Goal: Information Seeking & Learning: Check status

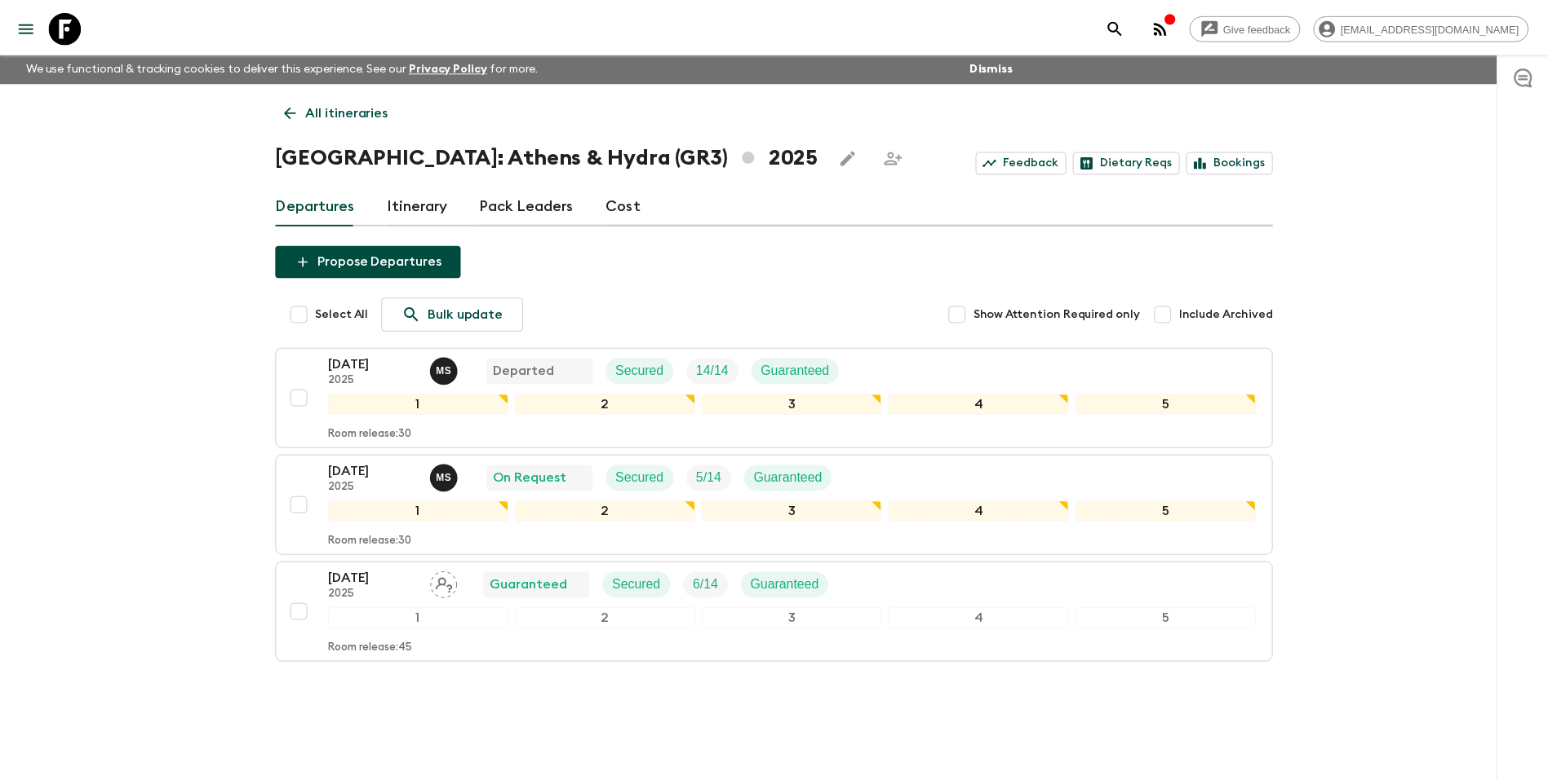
scroll to position [27, 0]
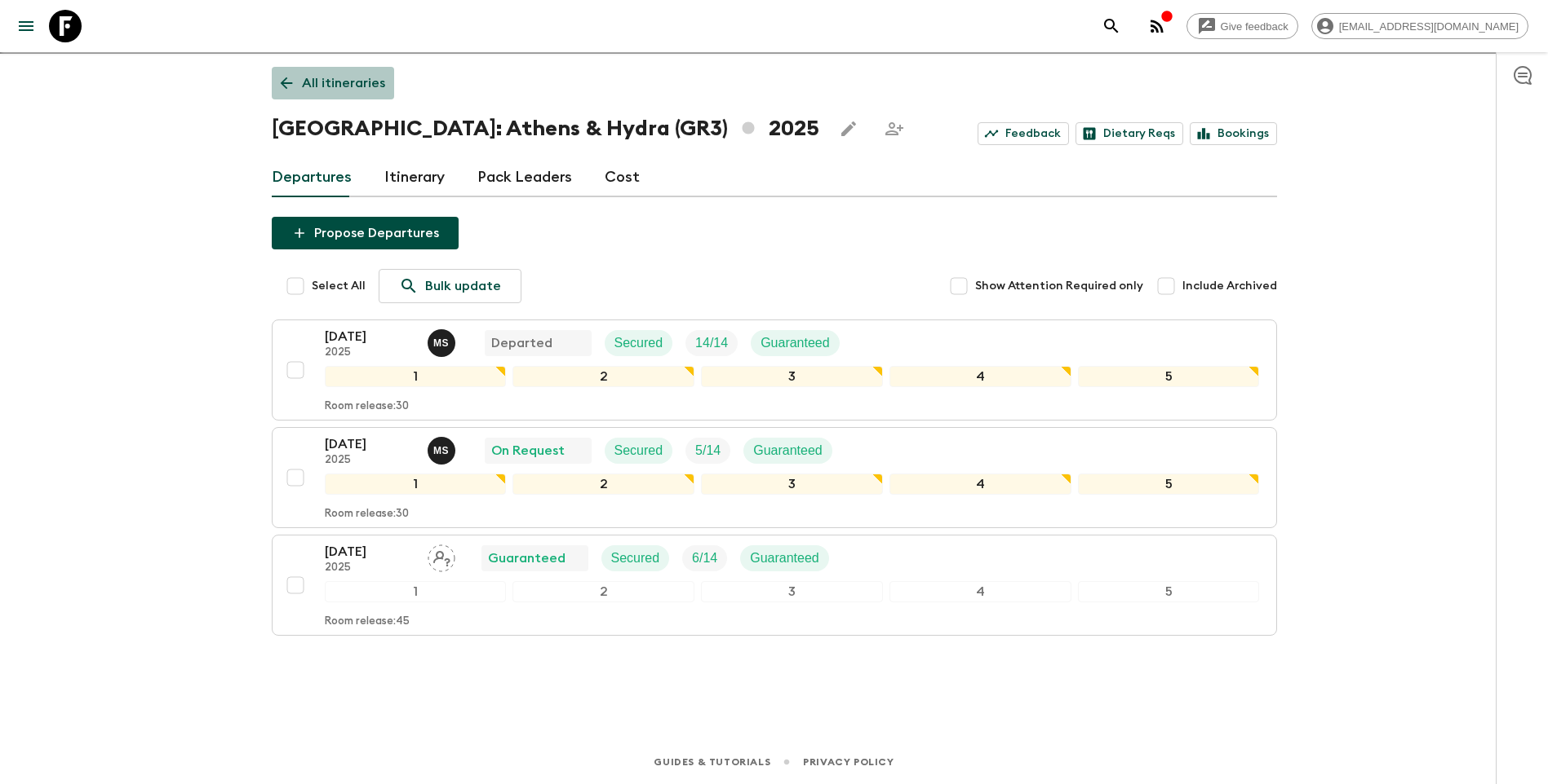
click at [336, 69] on link "All itineraries" at bounding box center [332, 83] width 122 height 32
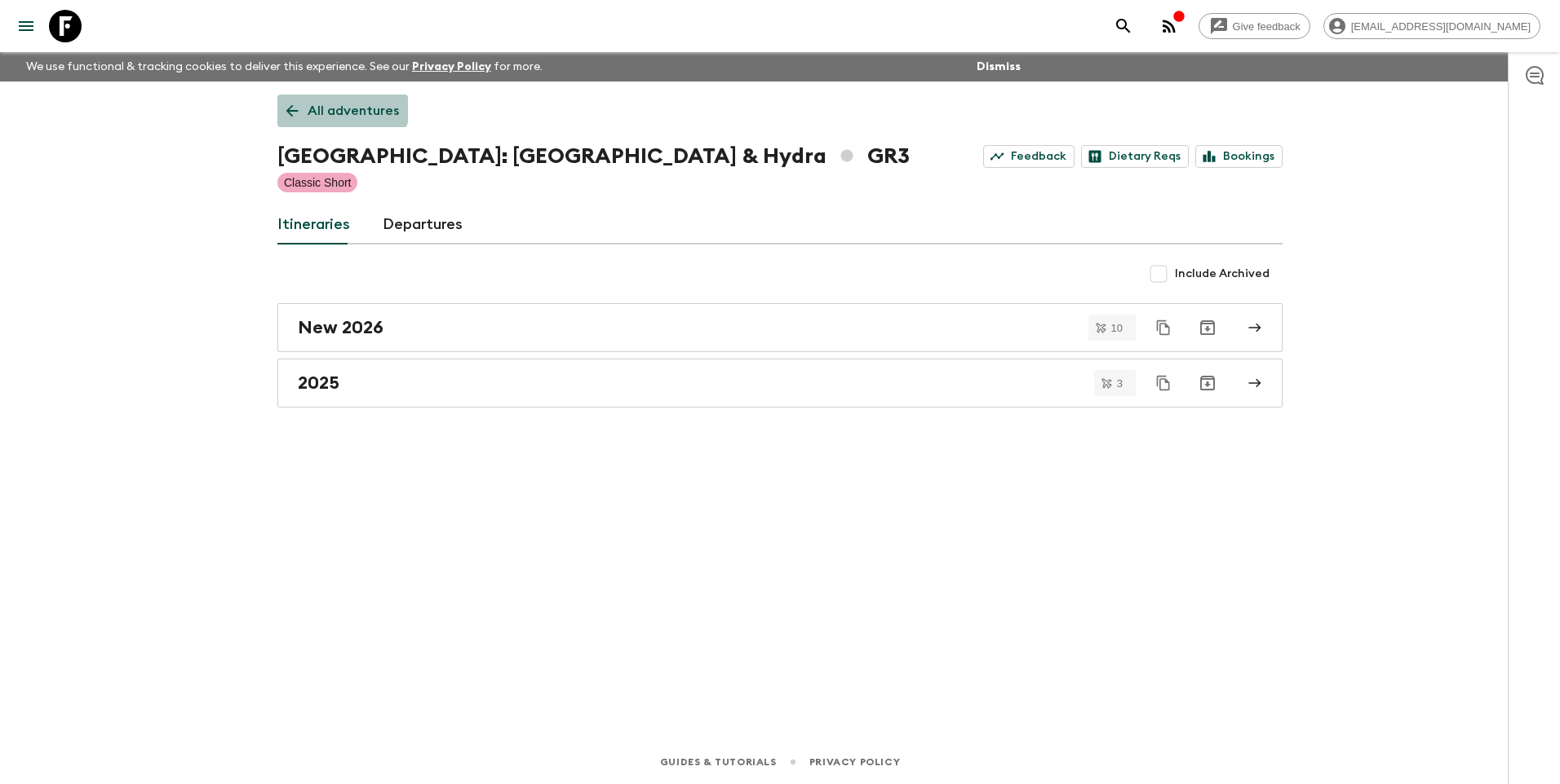
click at [335, 100] on link "All adventures" at bounding box center [342, 111] width 131 height 32
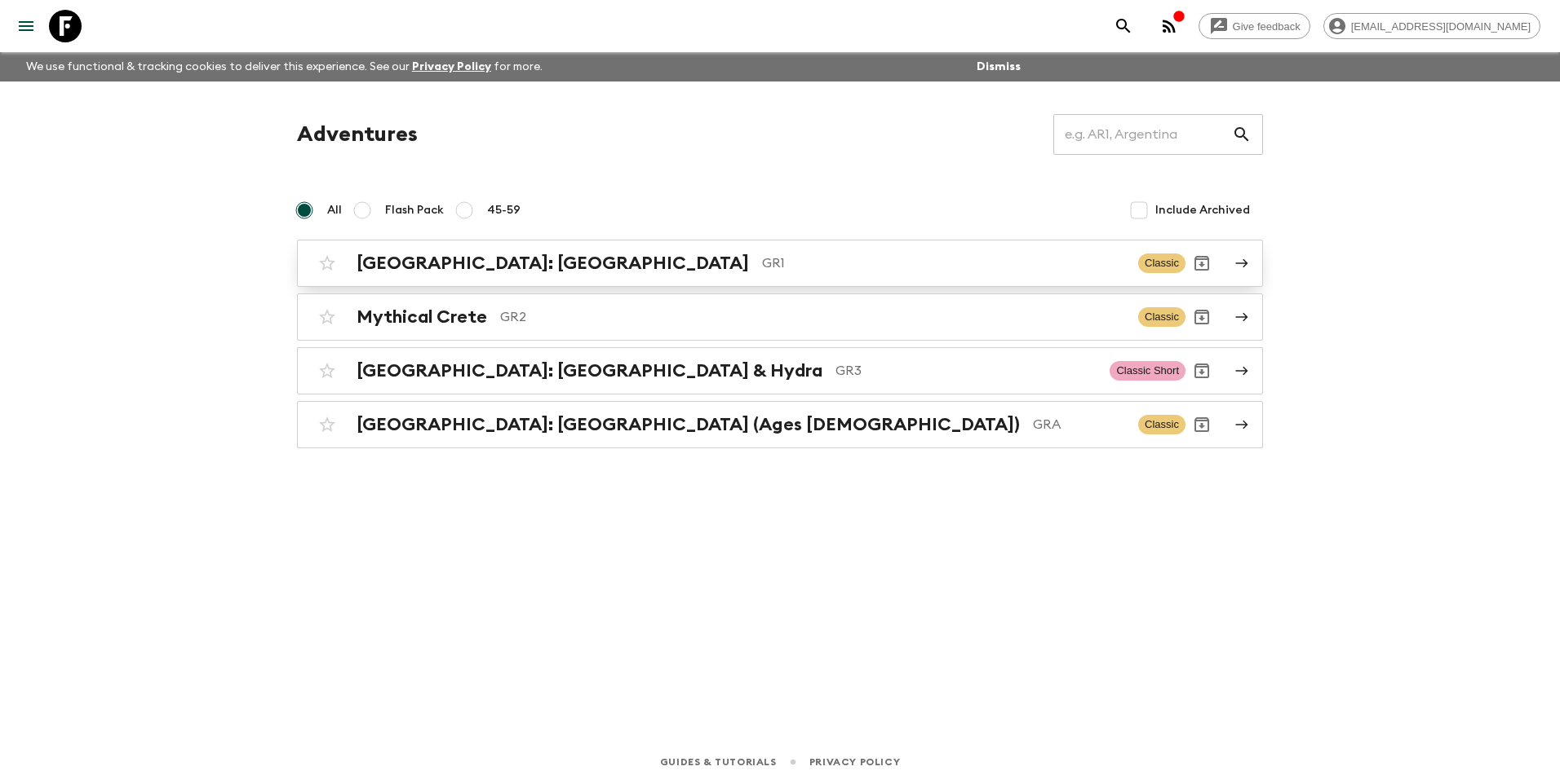
click at [444, 257] on h2 "[GEOGRAPHIC_DATA]: [GEOGRAPHIC_DATA]" at bounding box center [552, 263] width 393 height 21
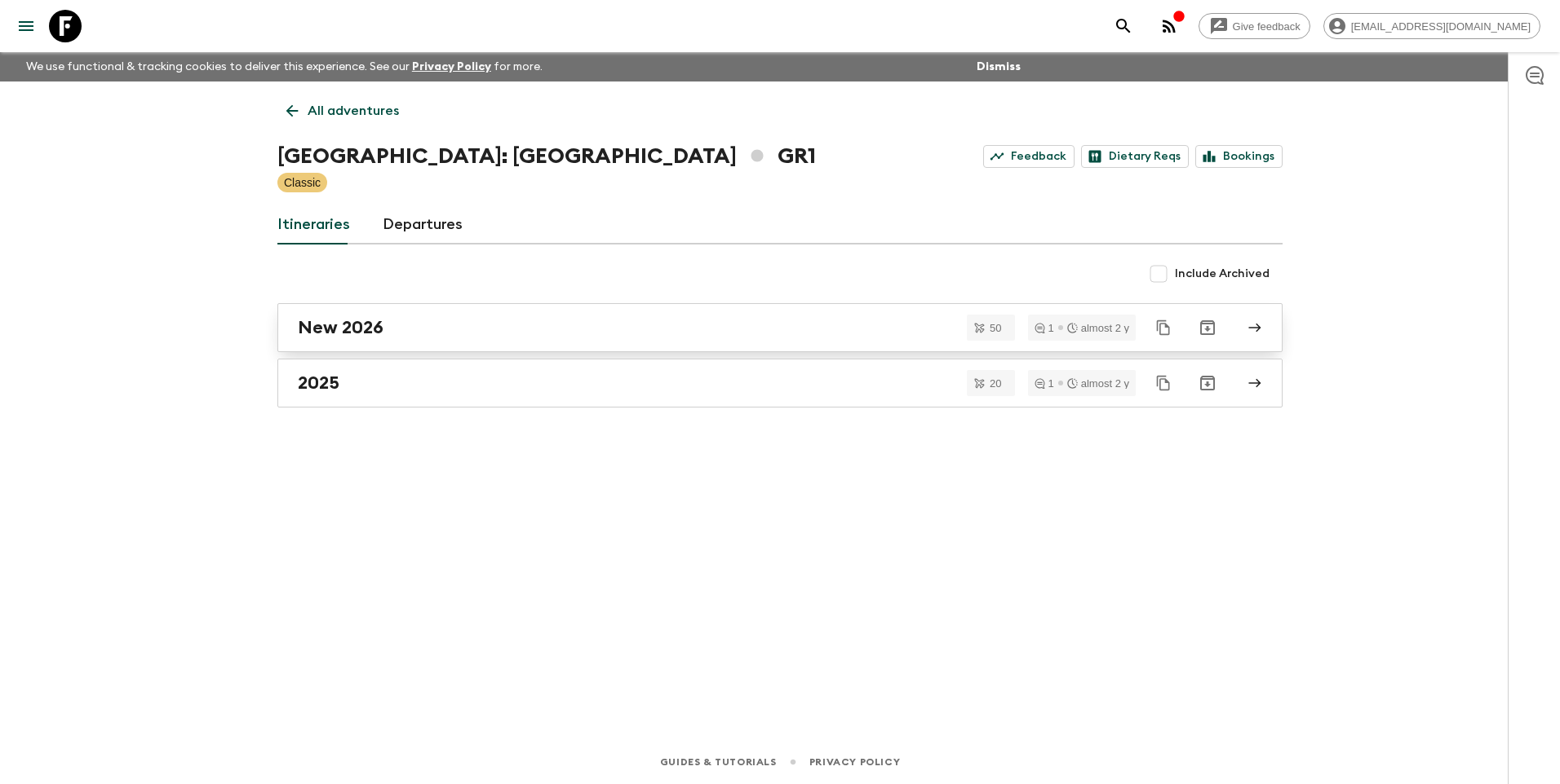
click at [364, 325] on h2 "New 2026" at bounding box center [341, 327] width 86 height 21
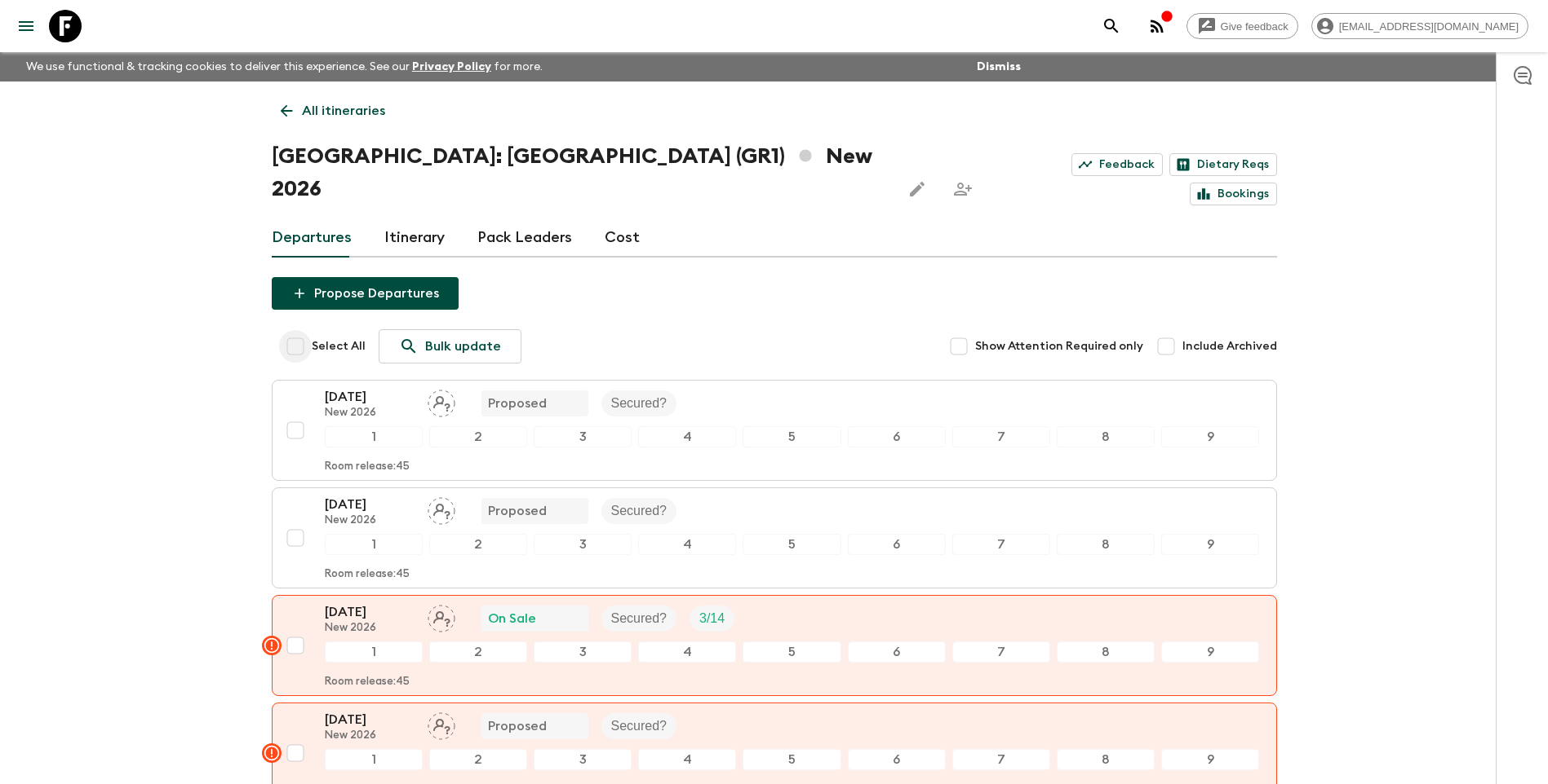
click at [302, 330] on input "Select All" at bounding box center [295, 346] width 32 height 32
checkbox input "true"
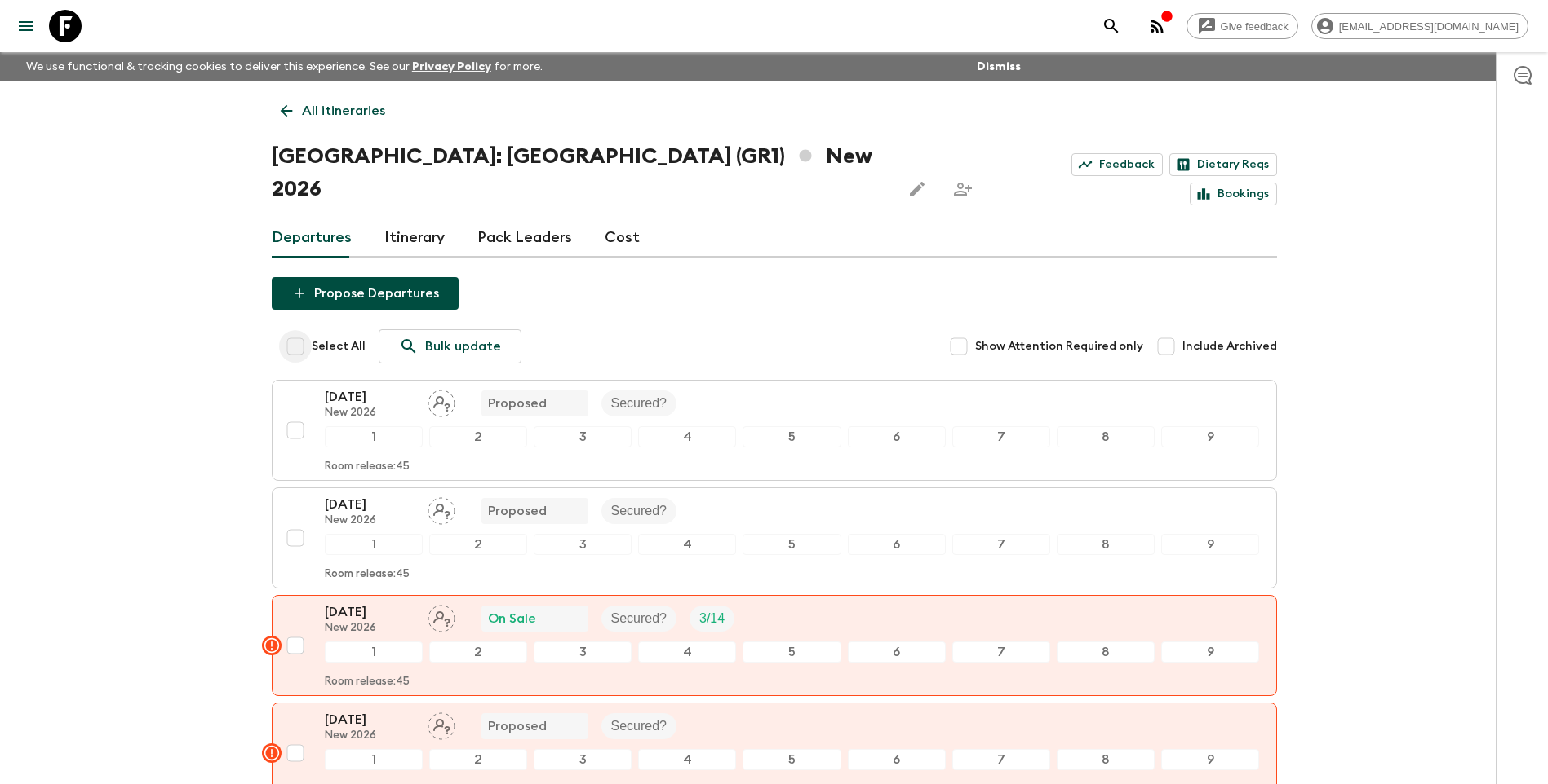
checkbox input "true"
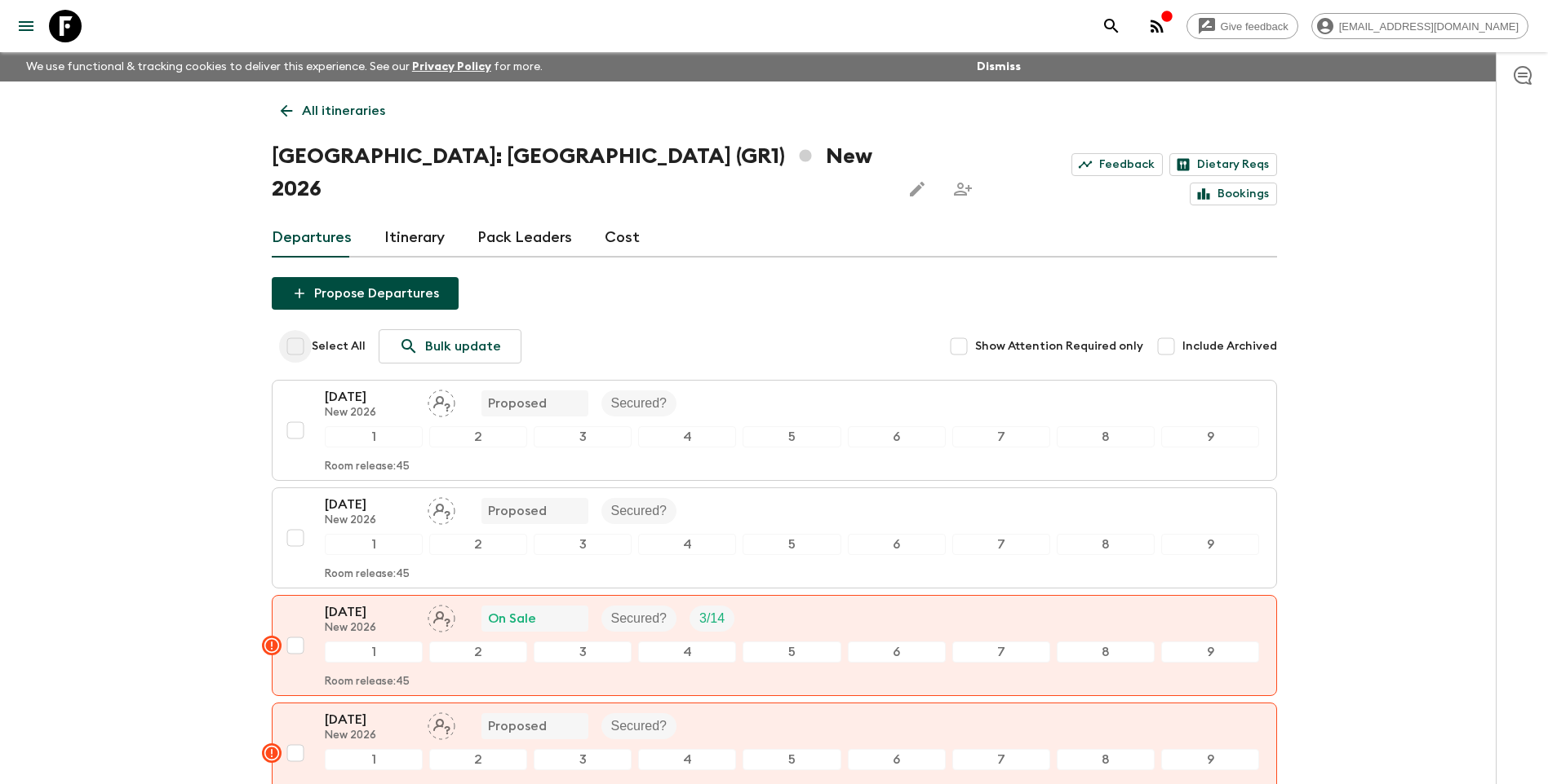
checkbox input "true"
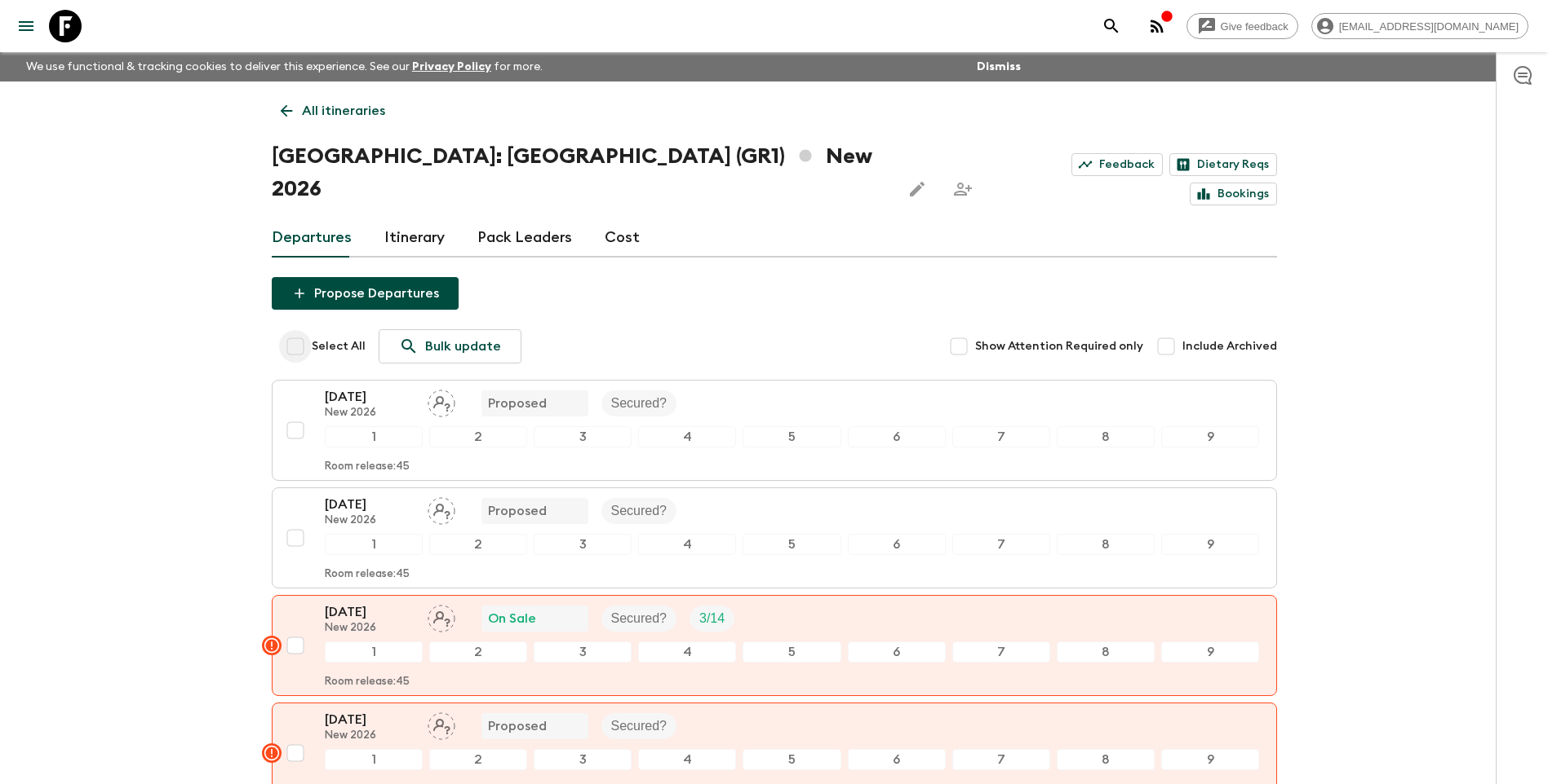
checkbox input "true"
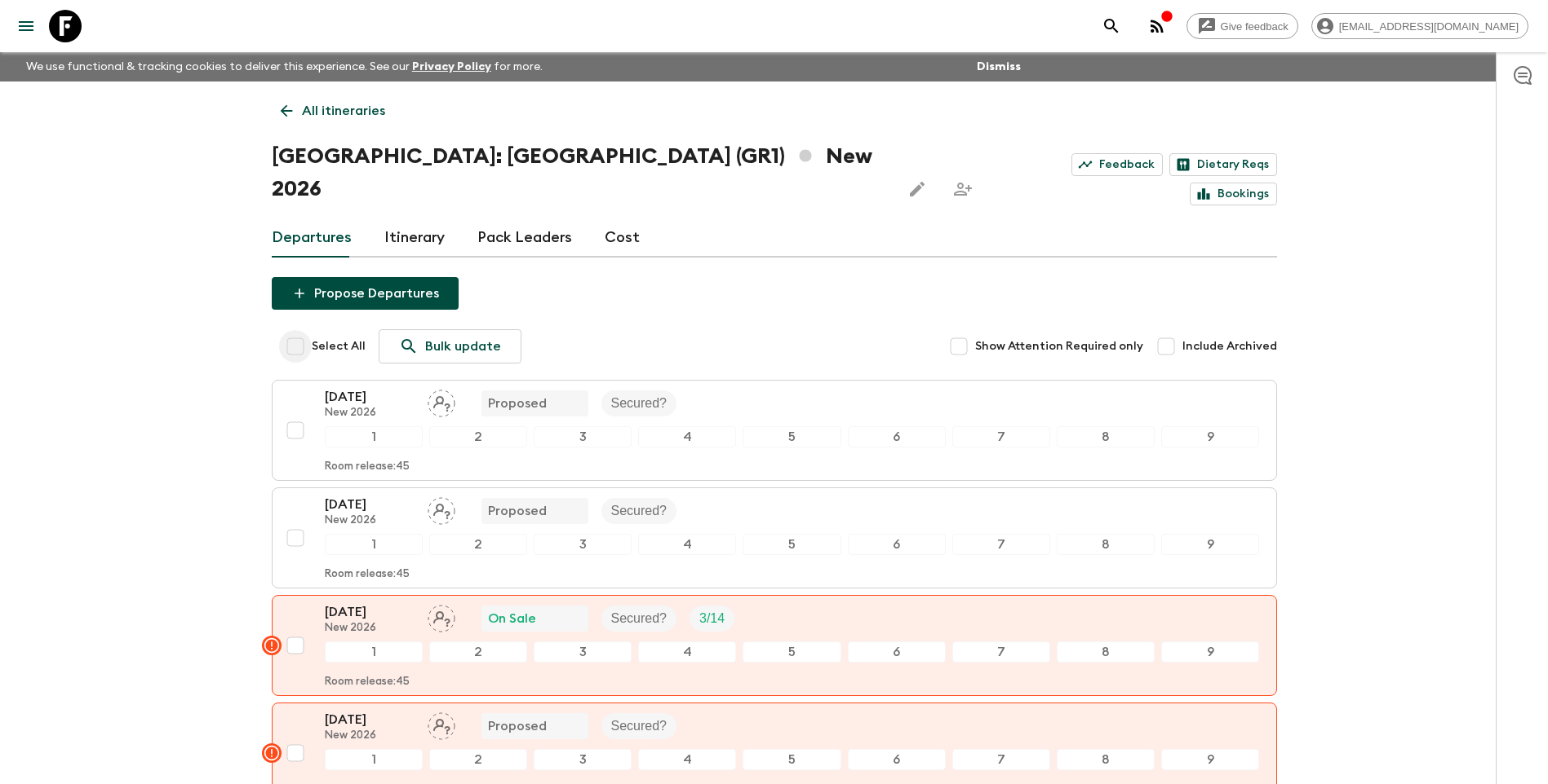
checkbox input "true"
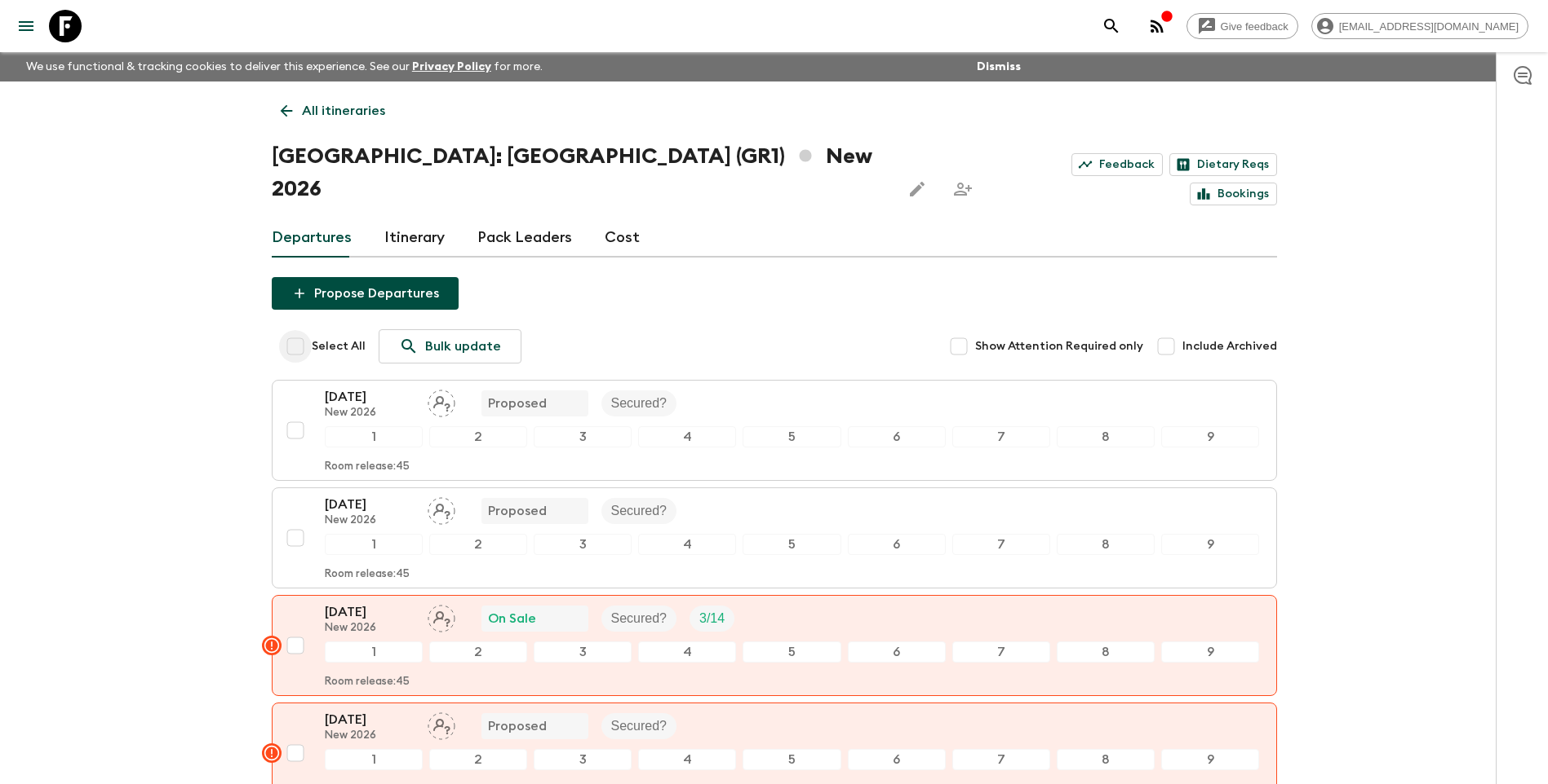
checkbox input "true"
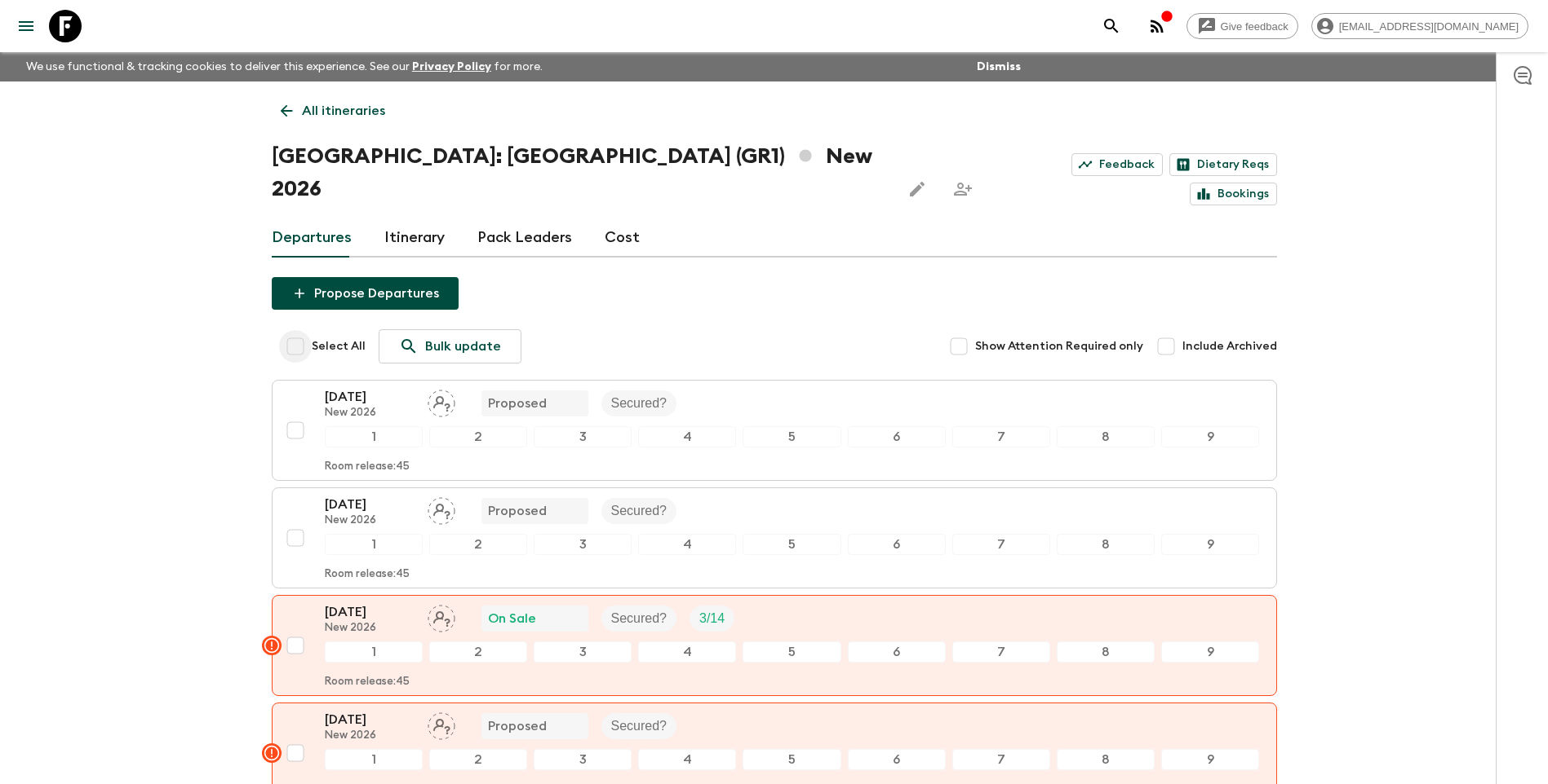
checkbox input "true"
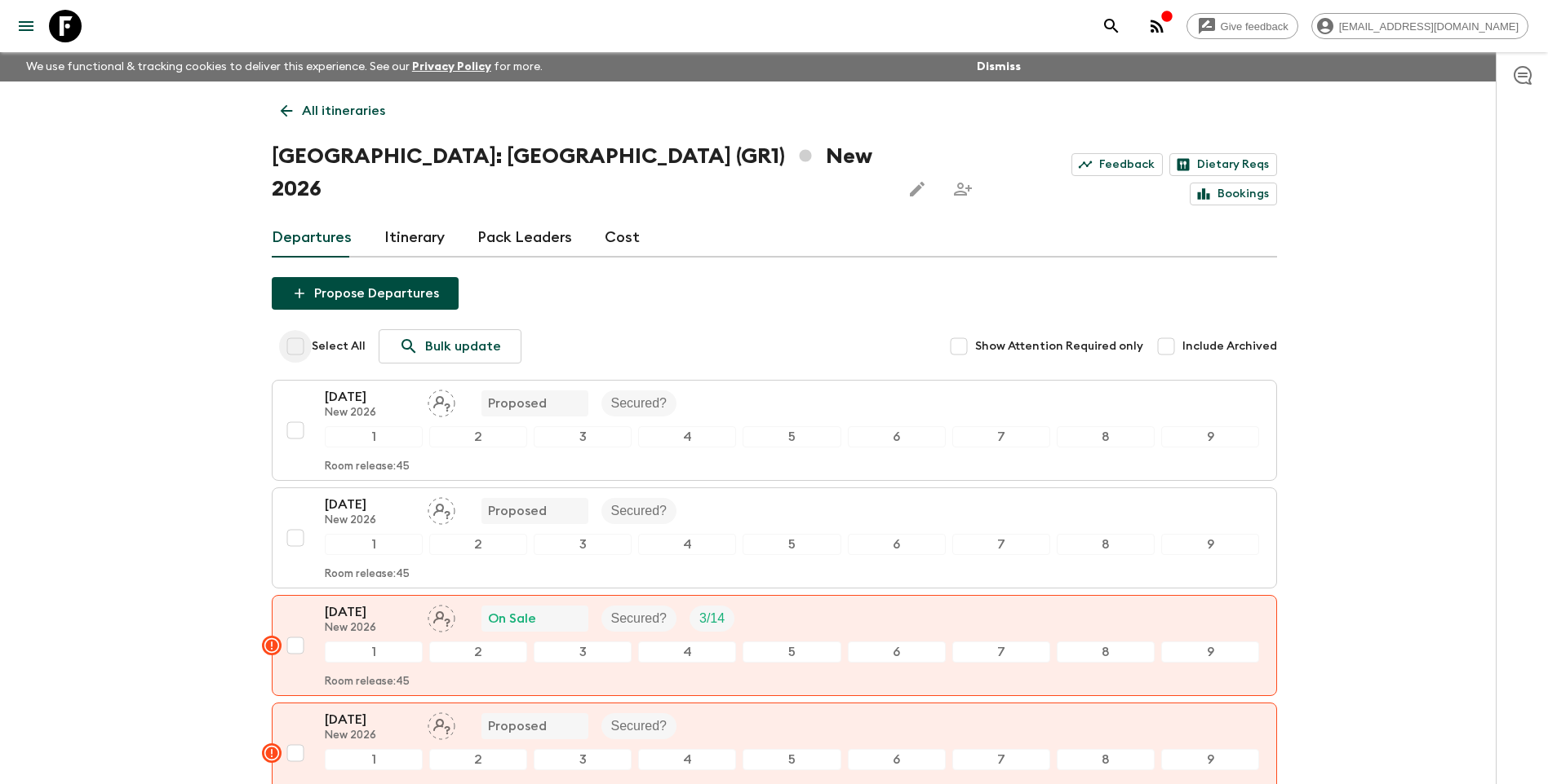
checkbox input "true"
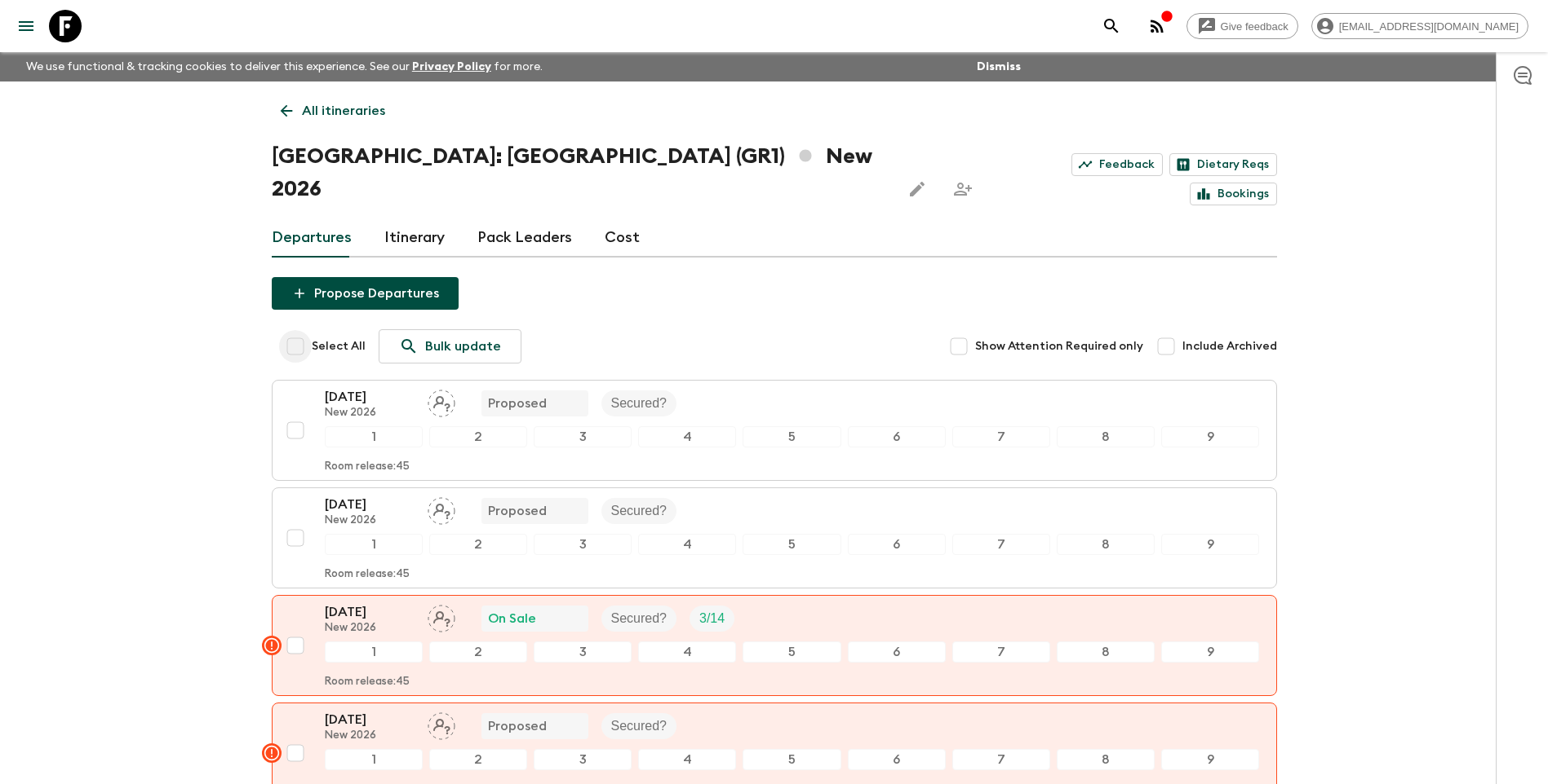
checkbox input "true"
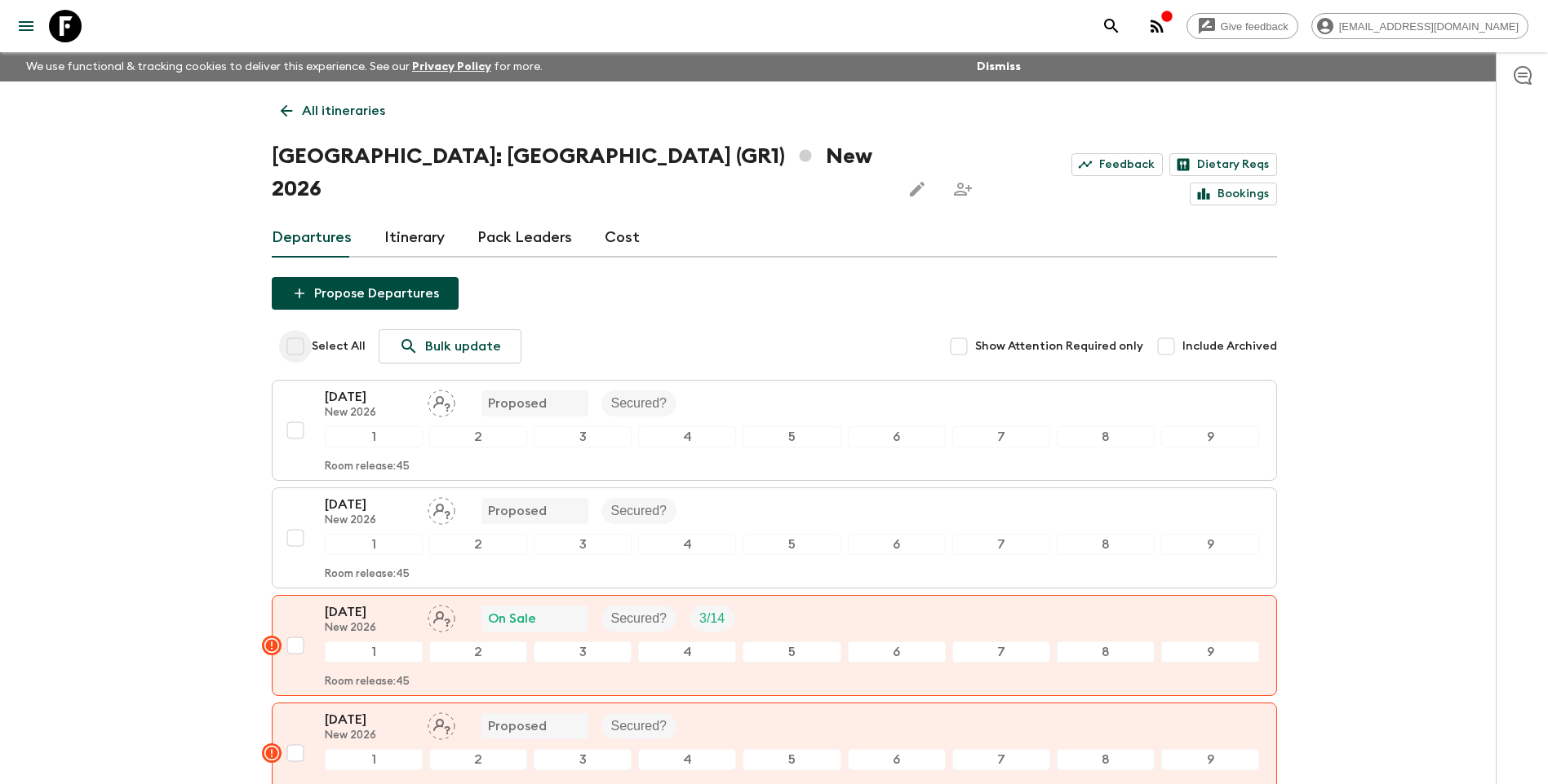
checkbox input "true"
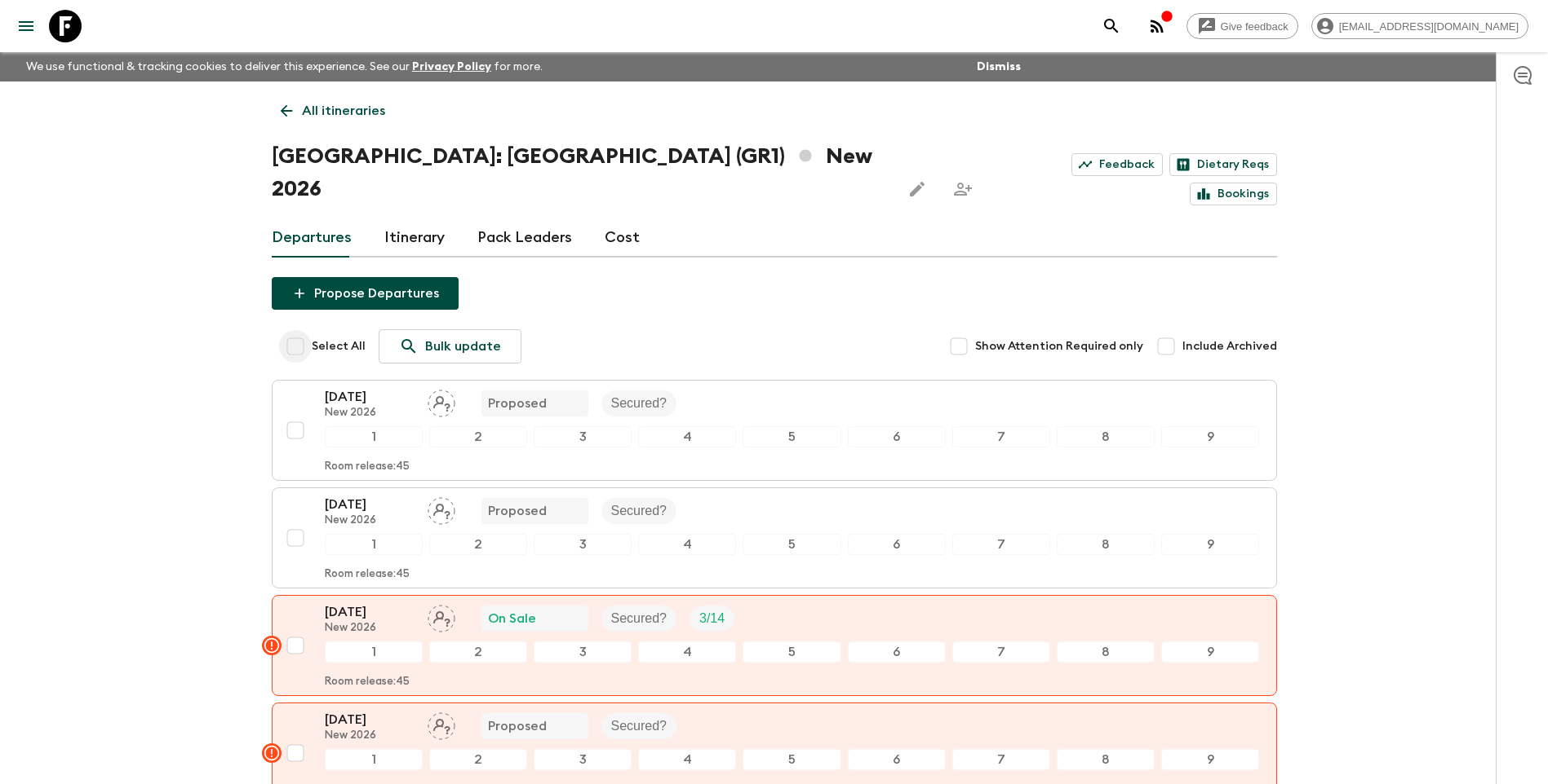
checkbox input "true"
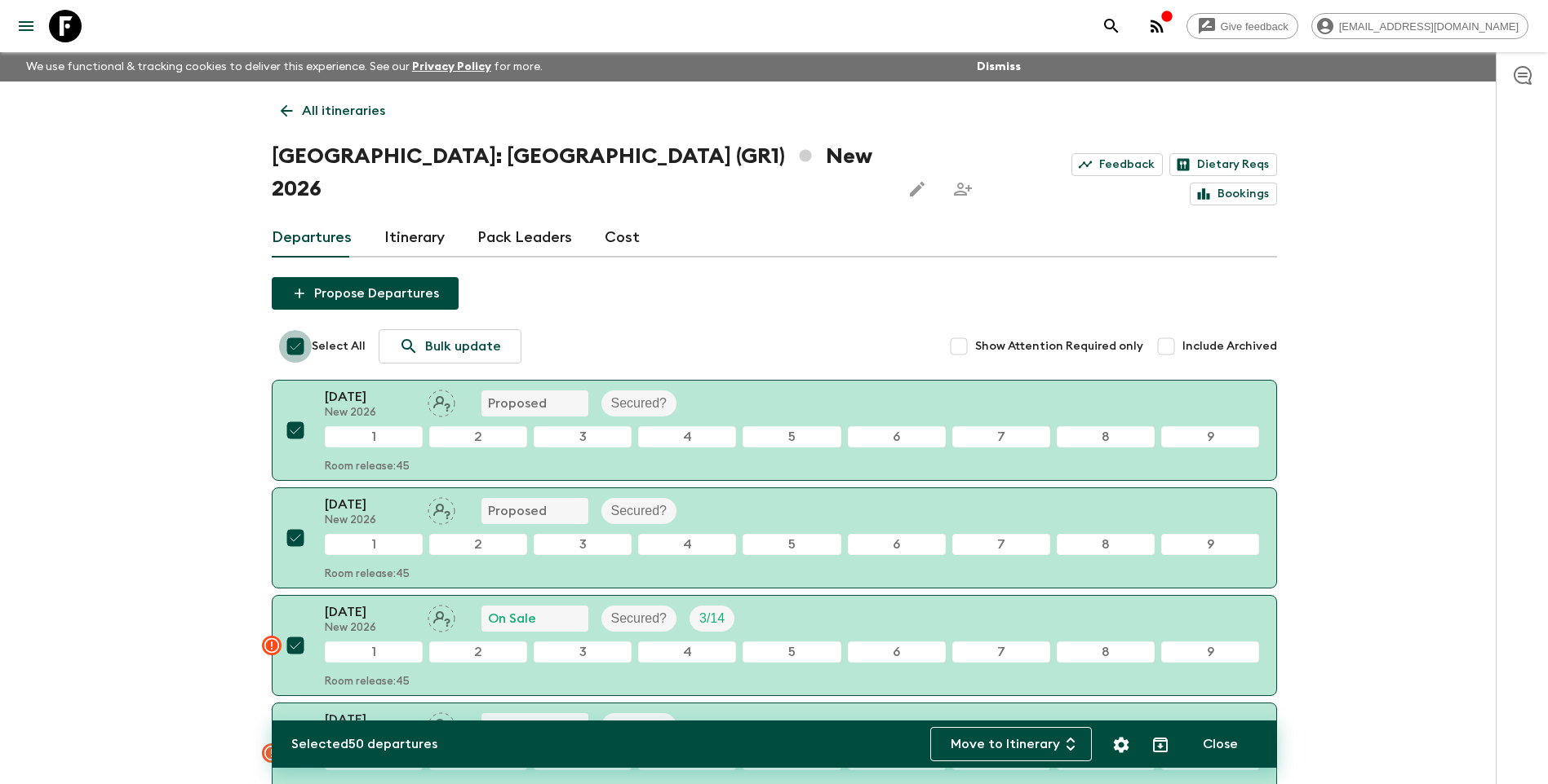
click at [302, 330] on input "Select All" at bounding box center [295, 346] width 32 height 32
checkbox input "false"
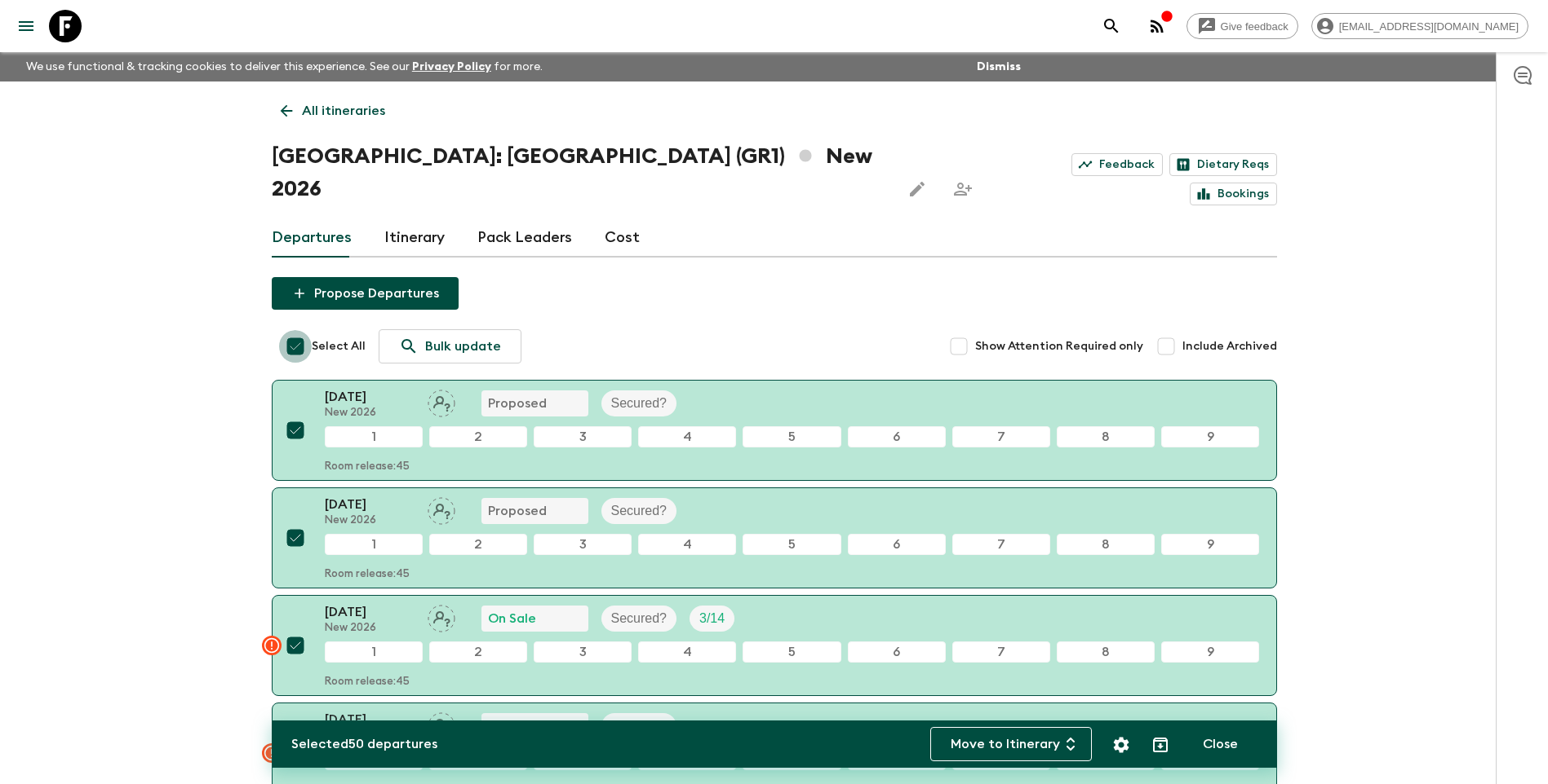
checkbox input "false"
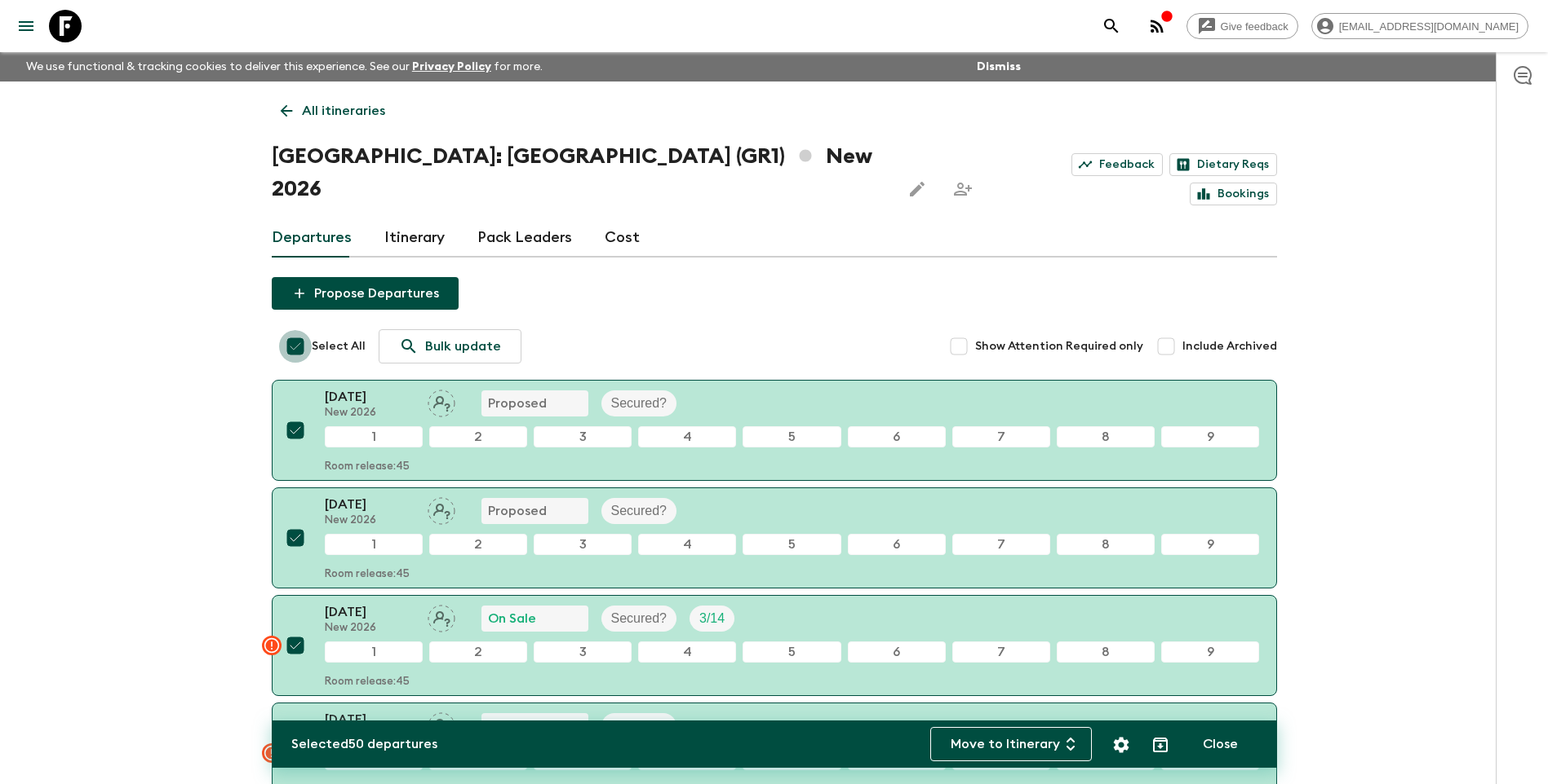
checkbox input "false"
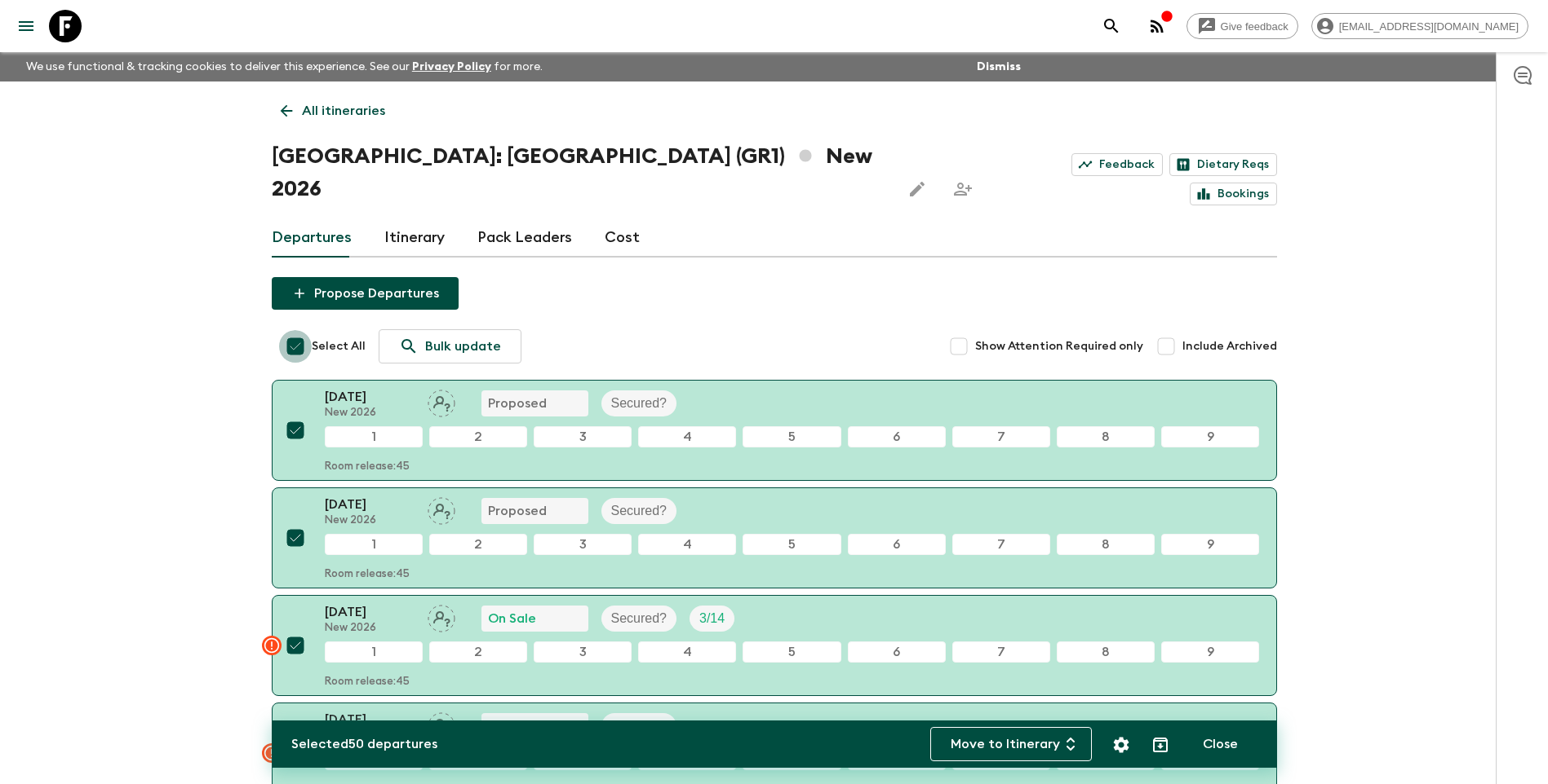
checkbox input "false"
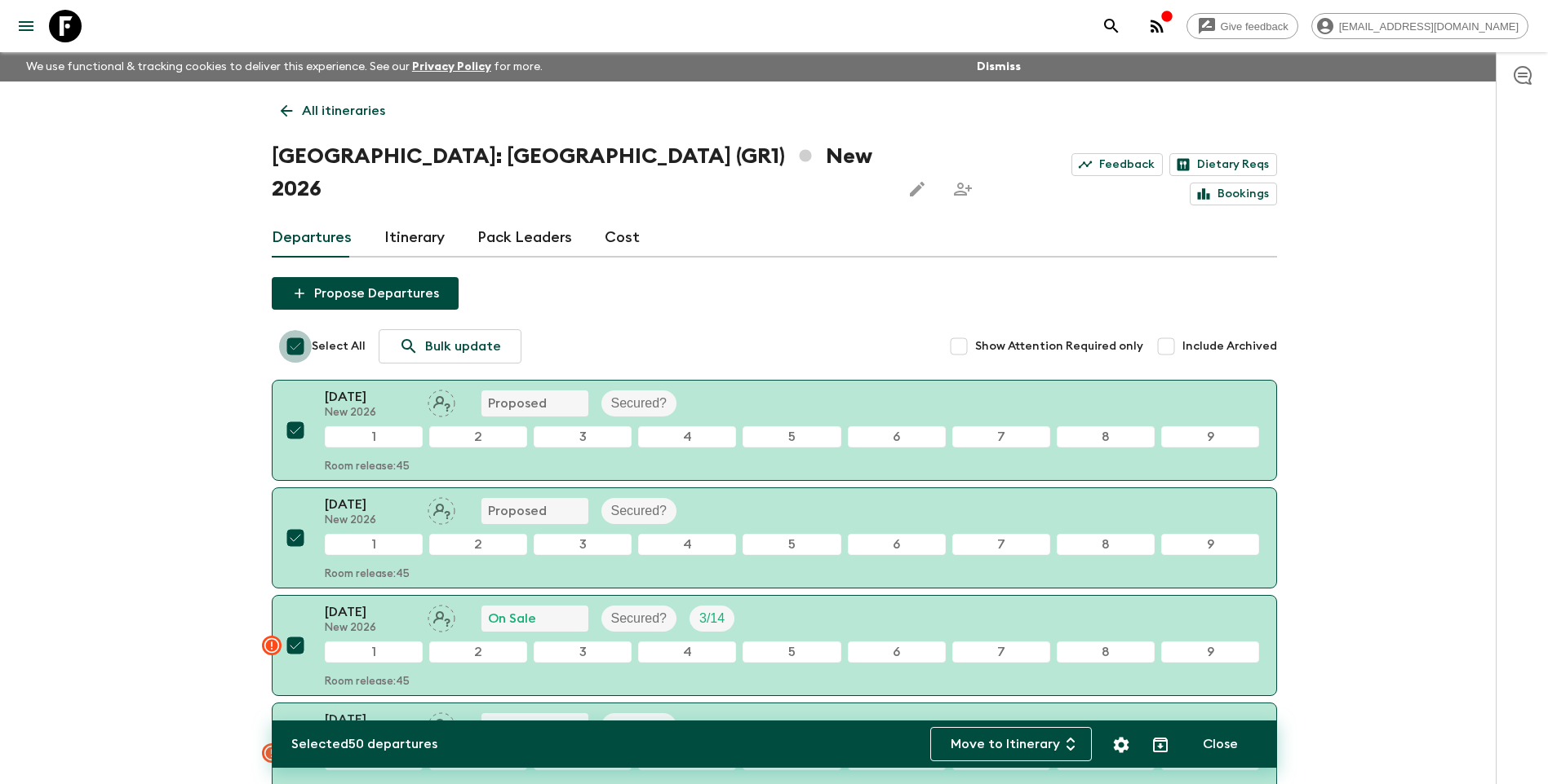
checkbox input "false"
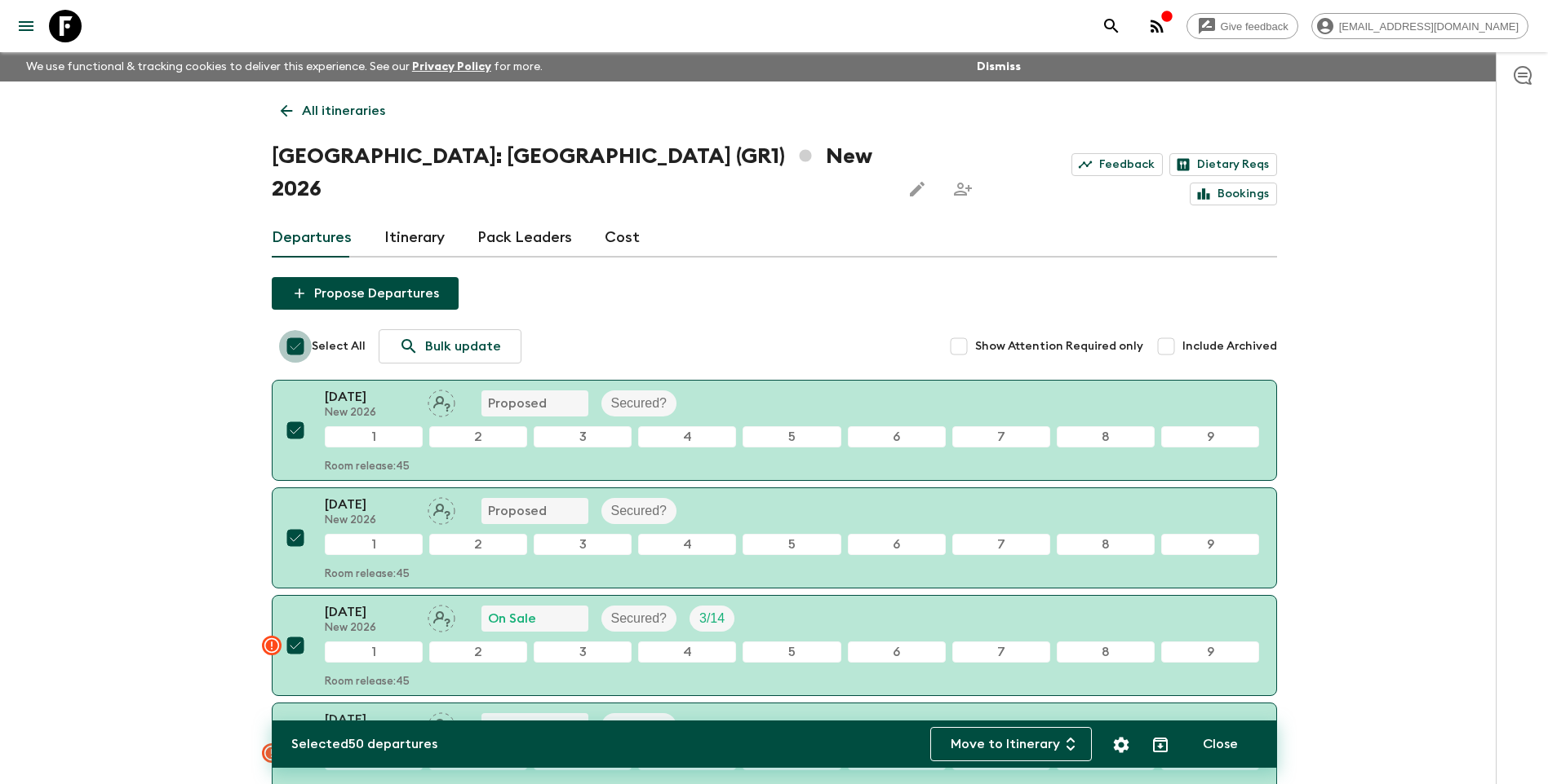
checkbox input "false"
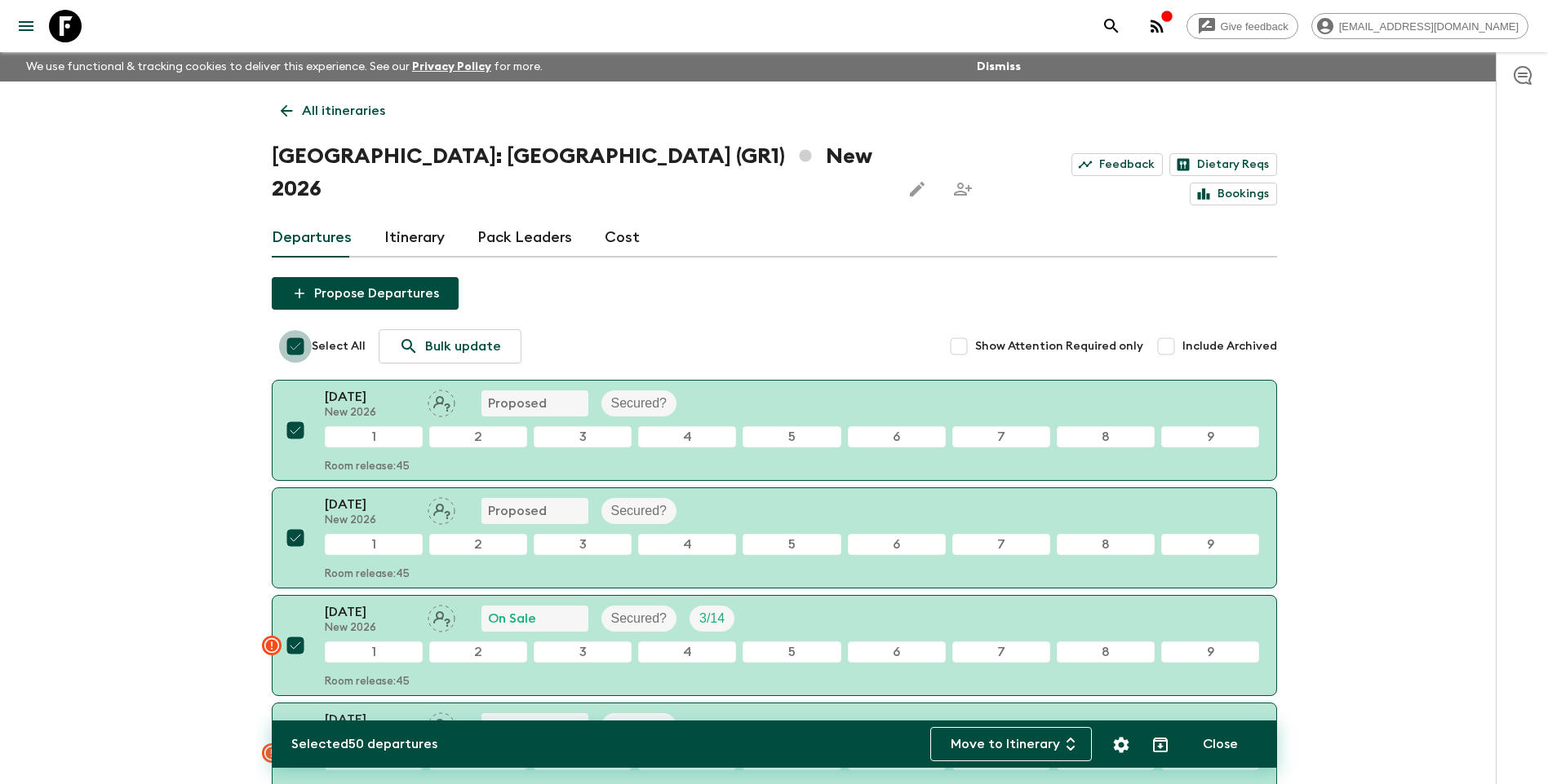
checkbox input "false"
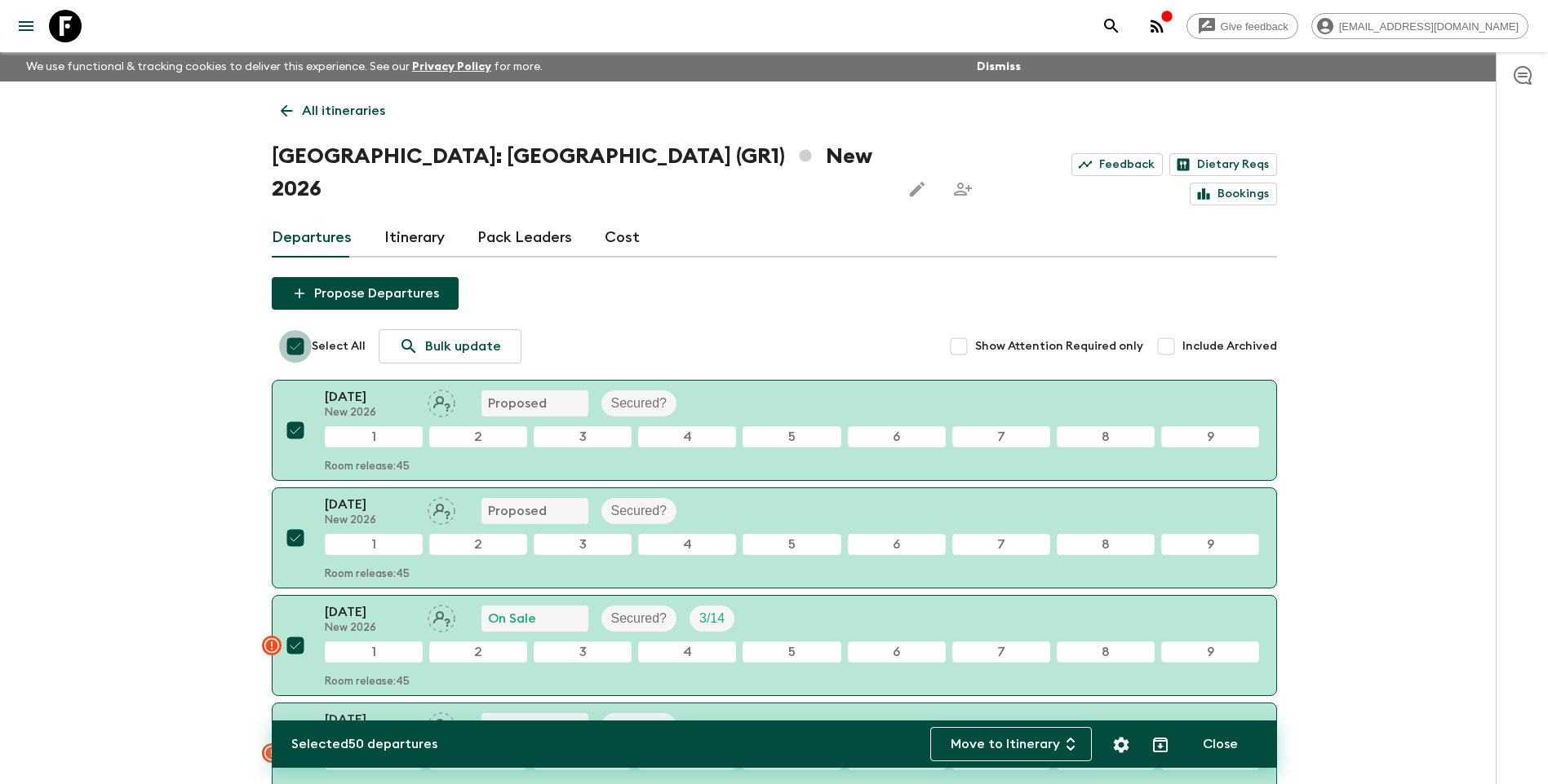
checkbox input "false"
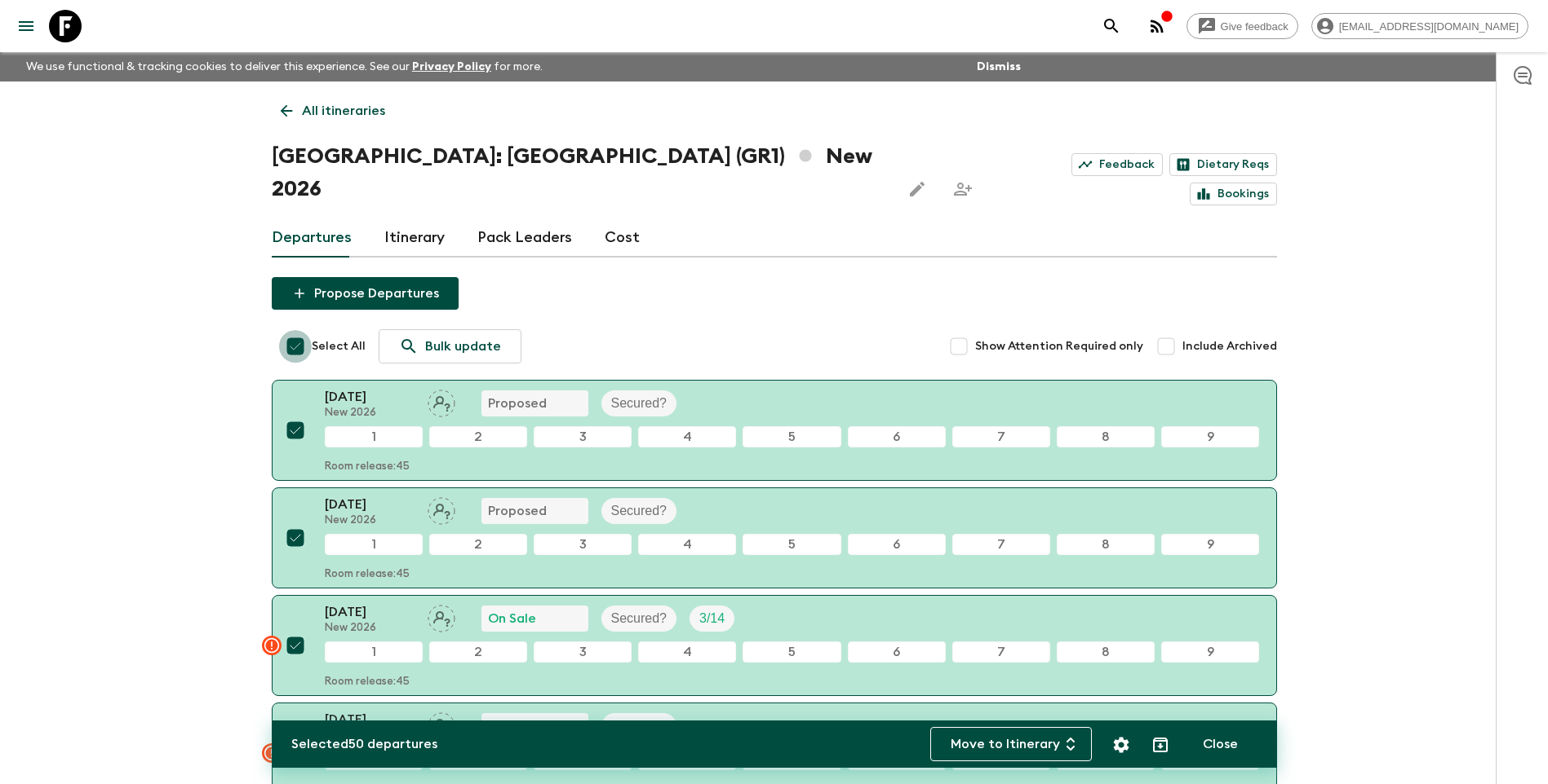
checkbox input "false"
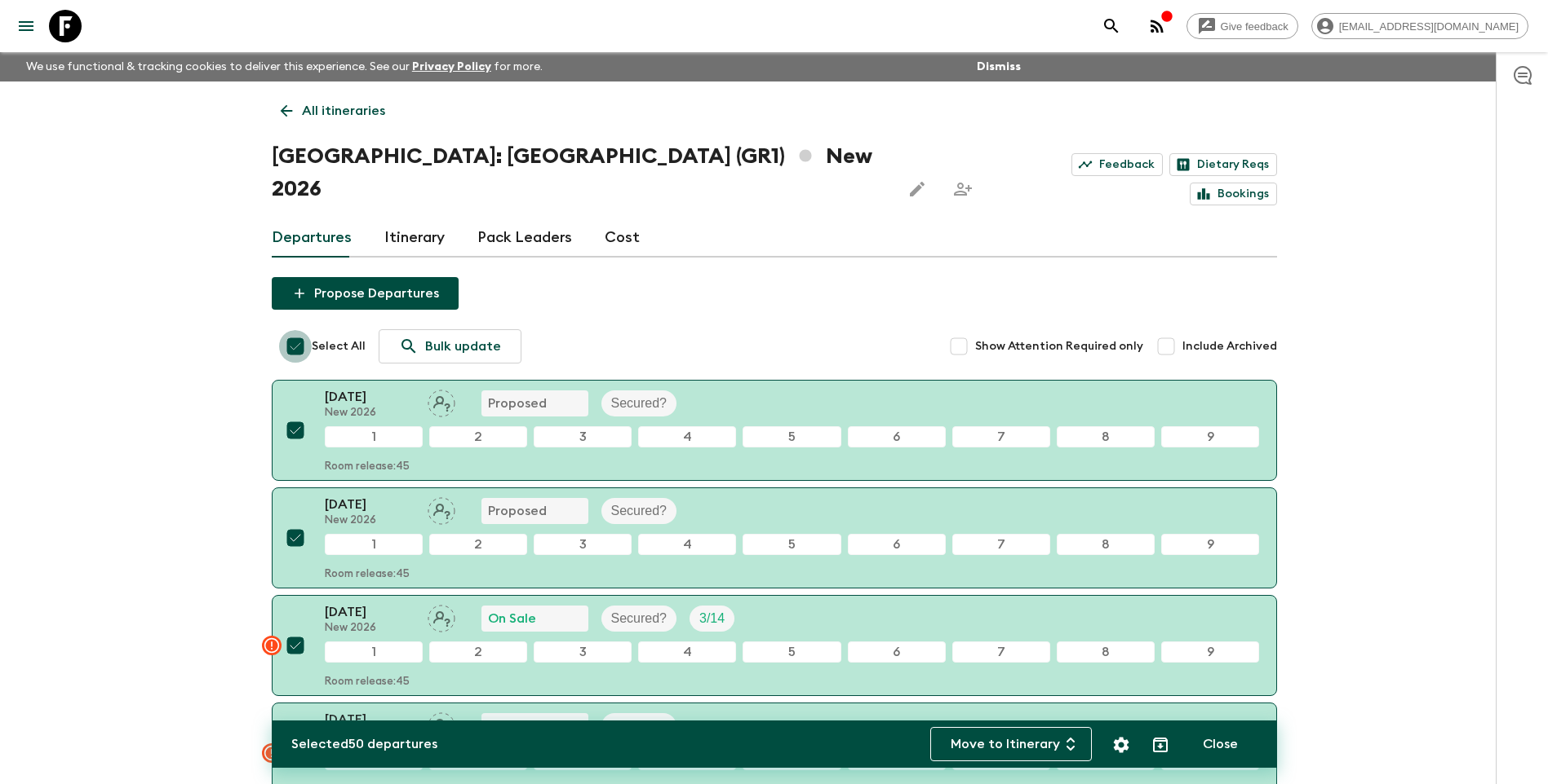
checkbox input "false"
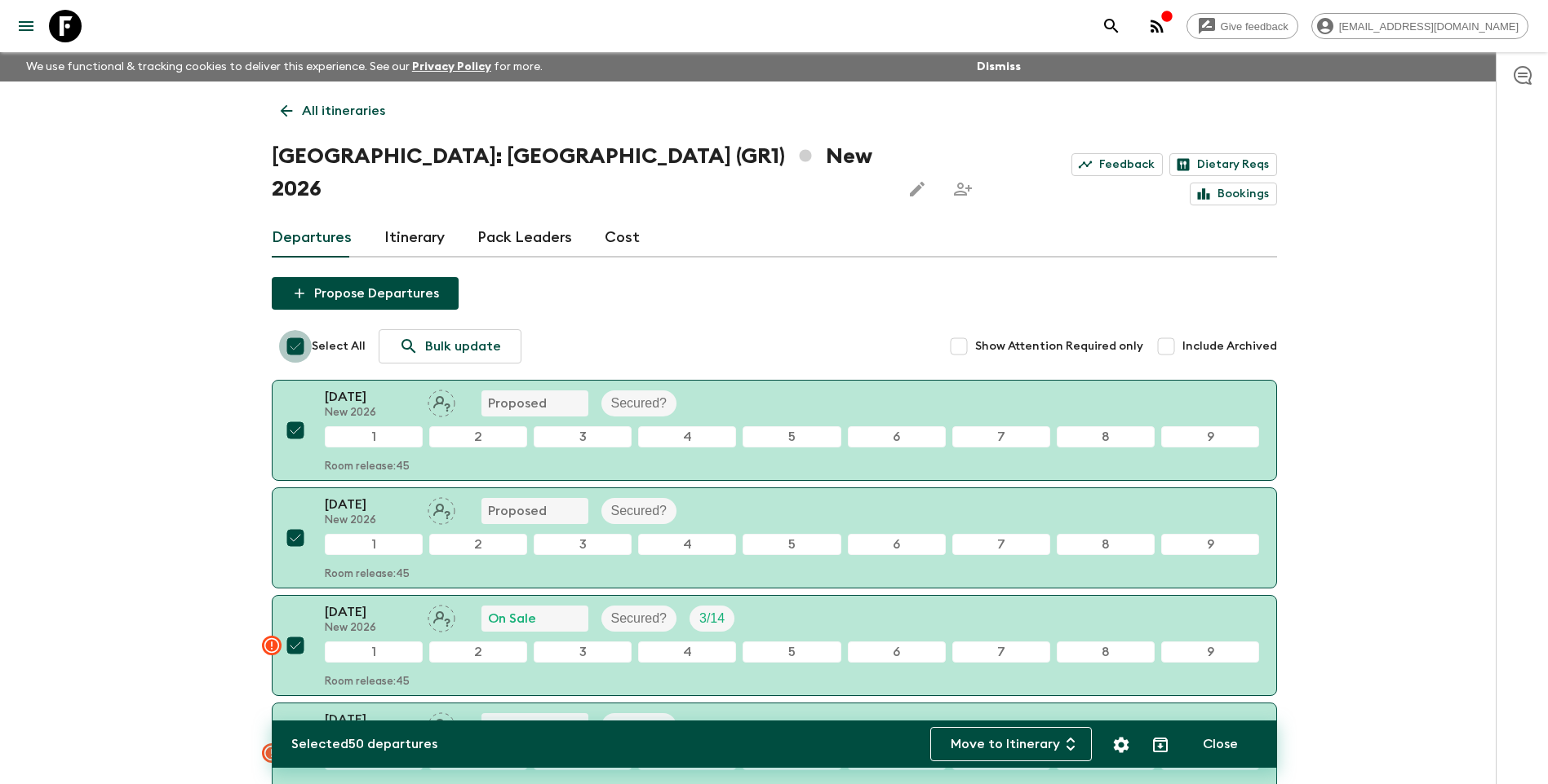
checkbox input "false"
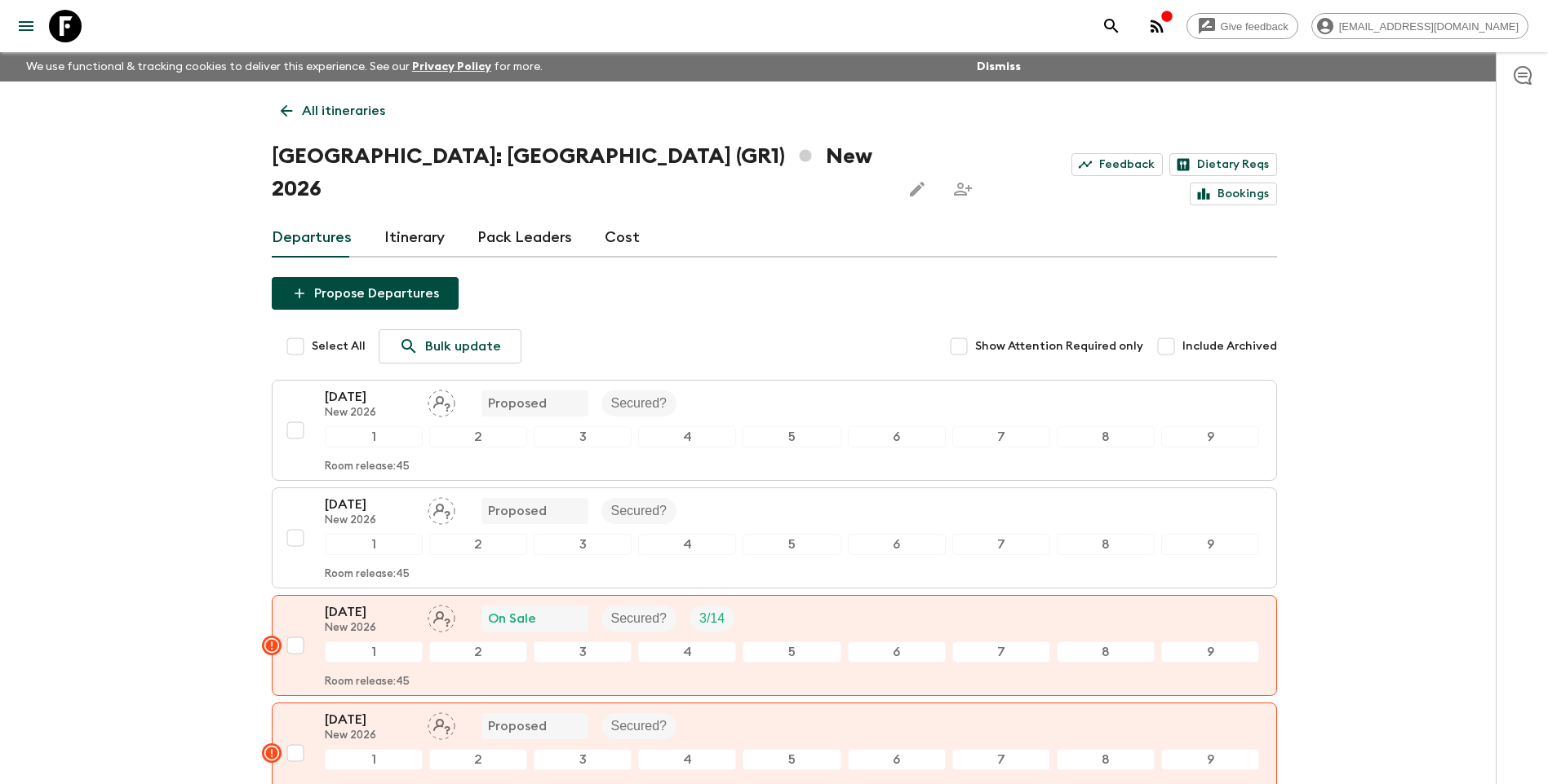
click at [346, 108] on p "All itineraries" at bounding box center [343, 111] width 83 height 20
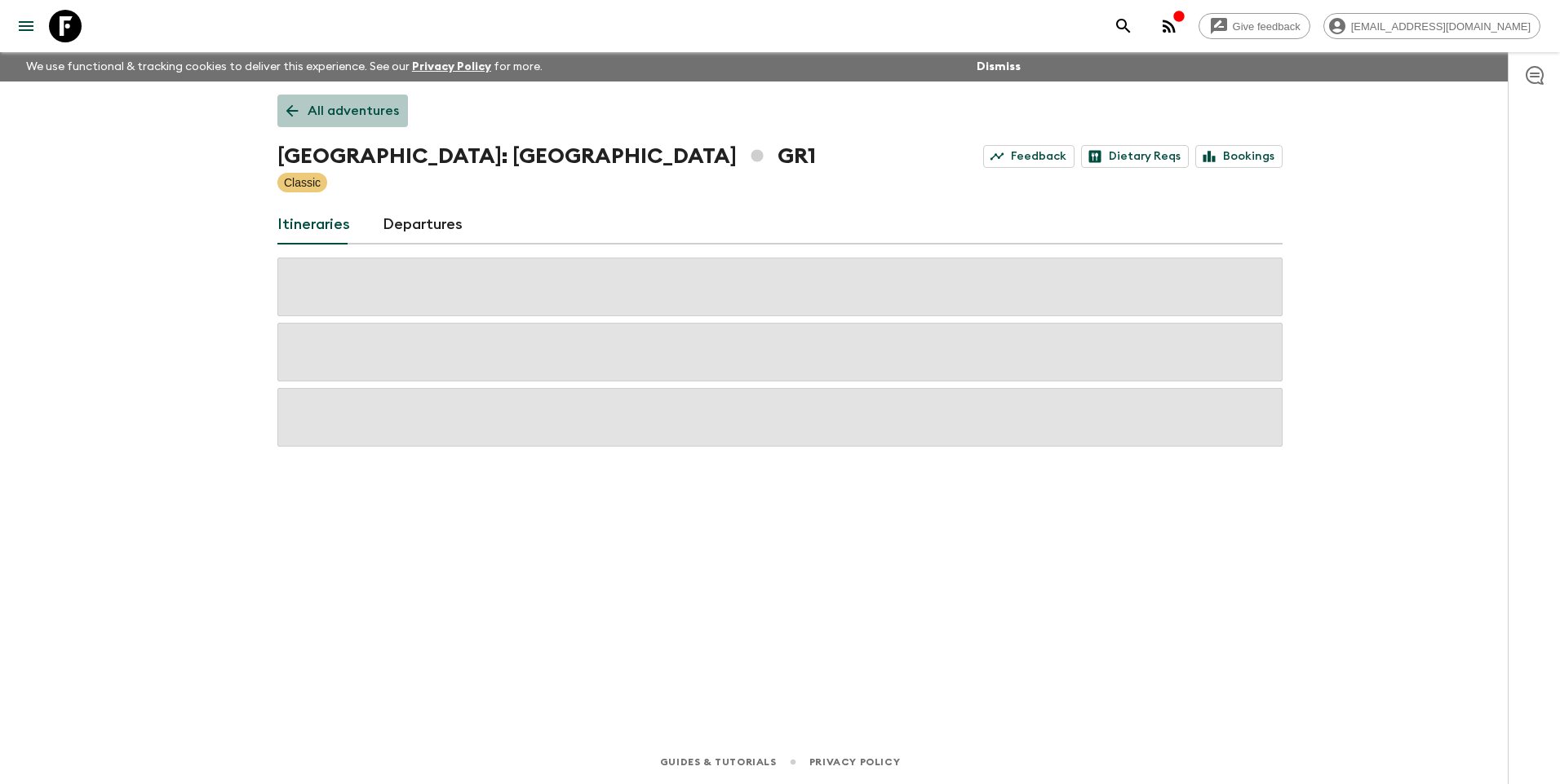
click at [346, 108] on p "All adventures" at bounding box center [353, 111] width 92 height 20
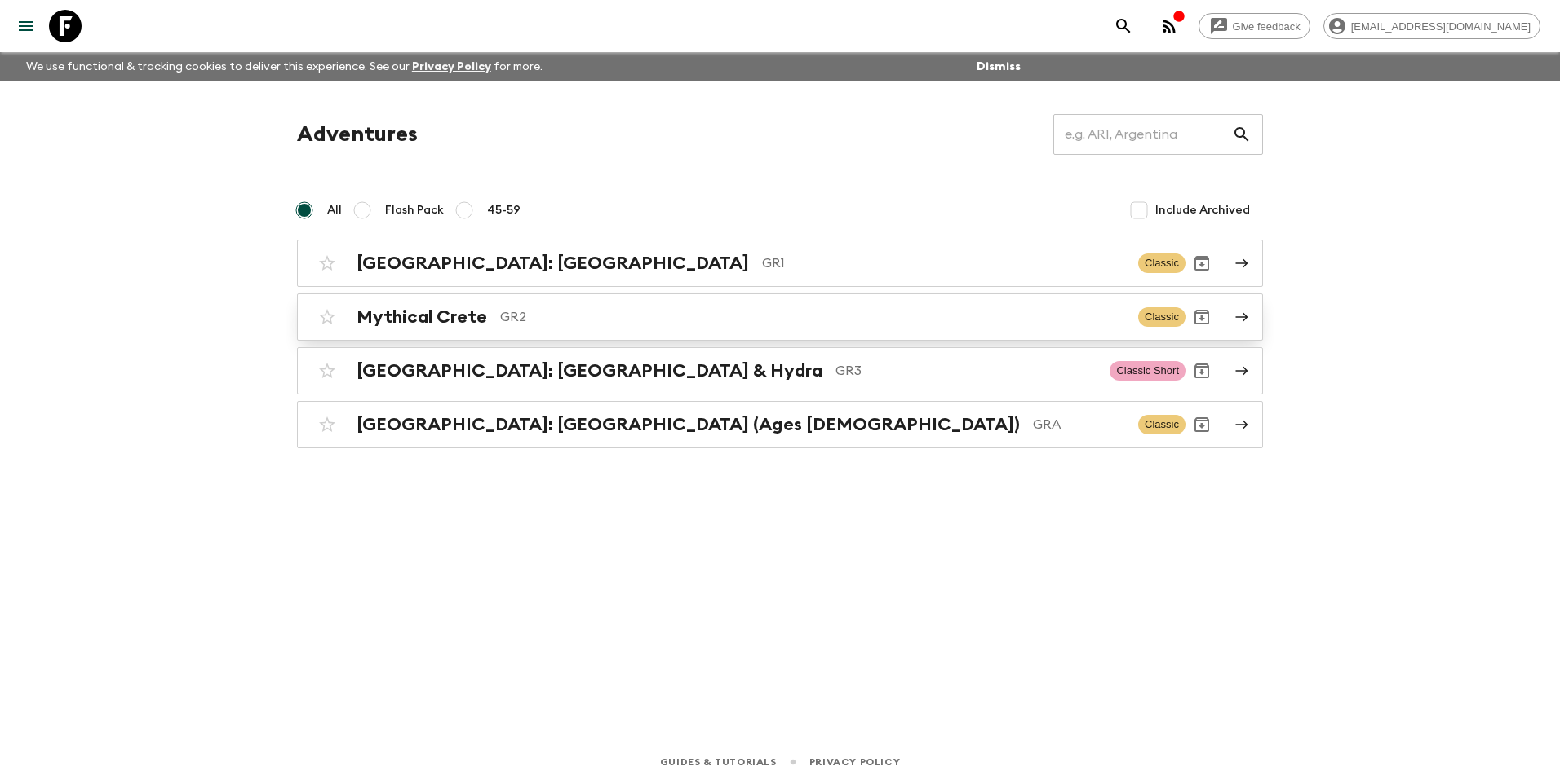
click at [465, 314] on h2 "Mythical Crete" at bounding box center [422, 317] width 131 height 21
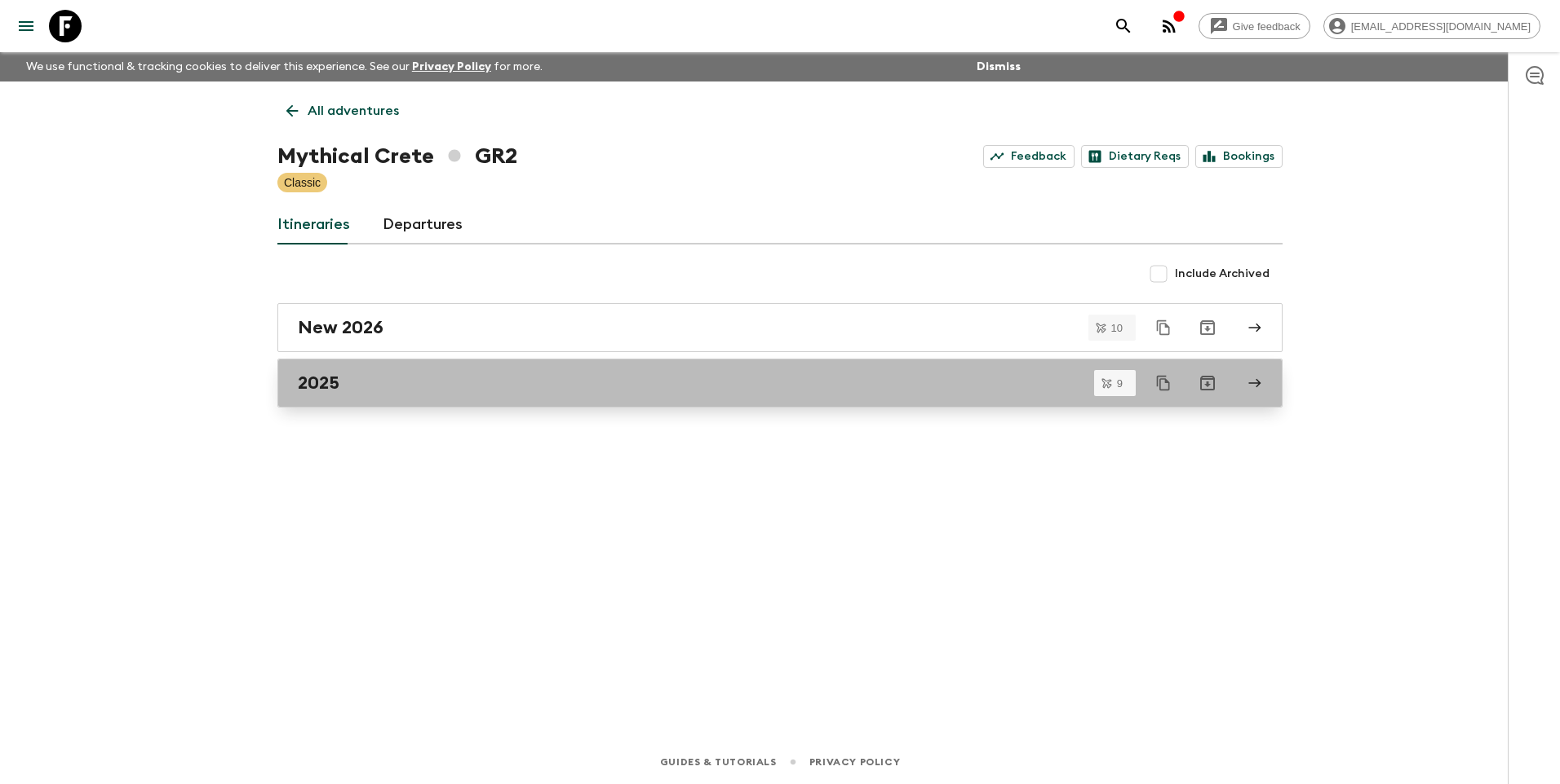
click at [354, 385] on div "2025" at bounding box center [764, 383] width 933 height 21
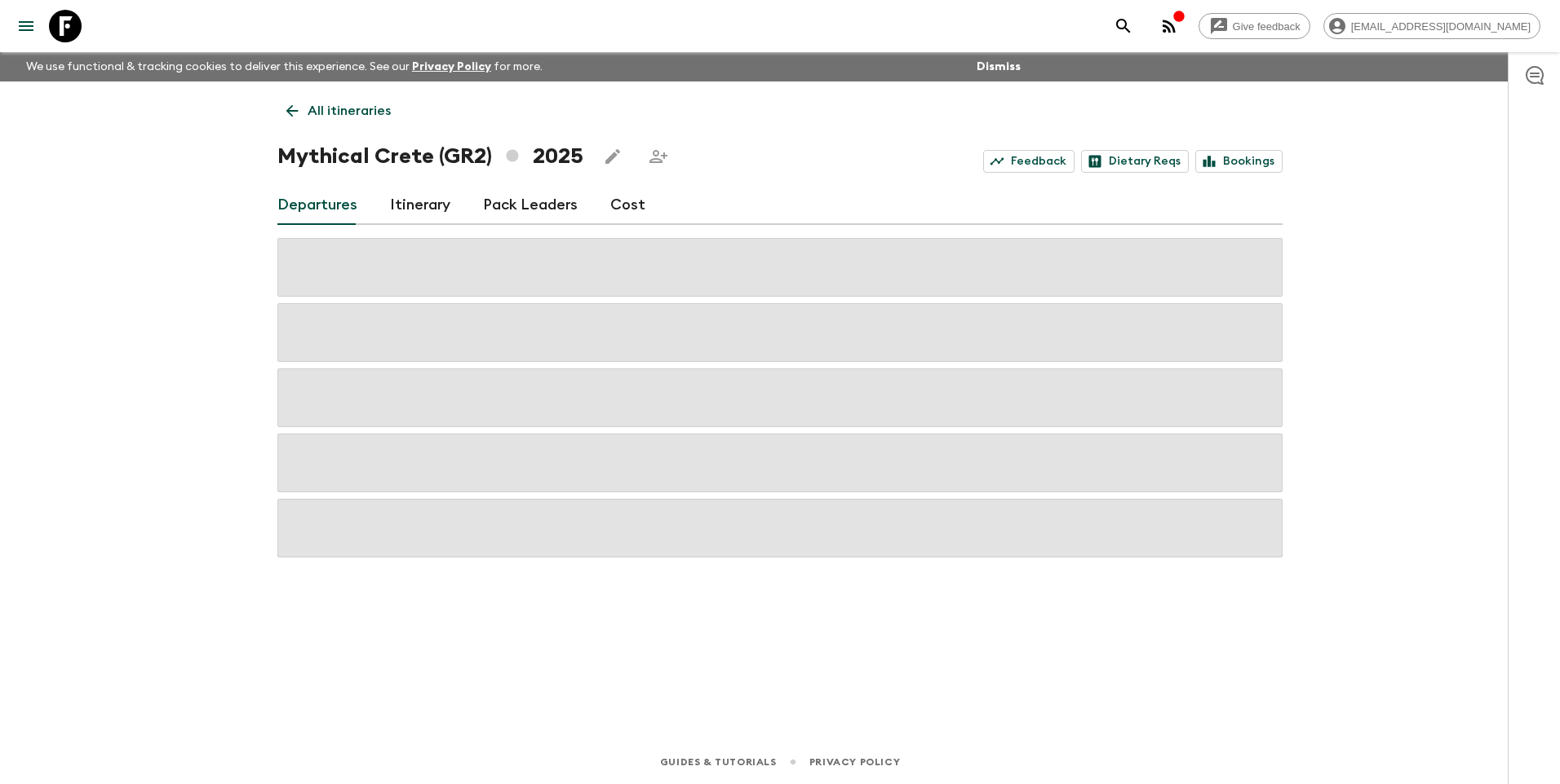
click at [631, 200] on link "Cost" at bounding box center [627, 205] width 35 height 39
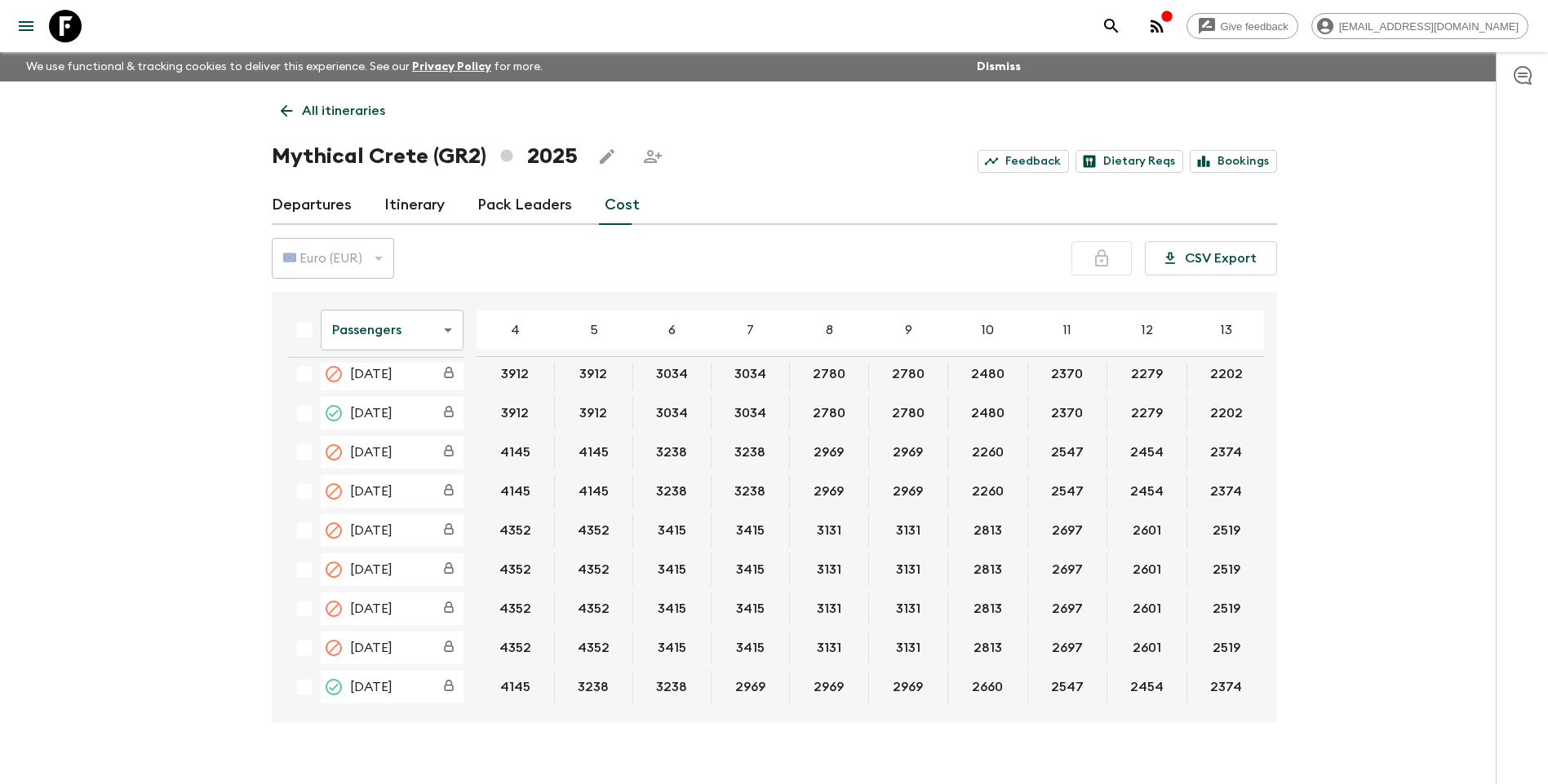
scroll to position [18, 0]
click at [594, 672] on button "3238" at bounding box center [593, 688] width 70 height 32
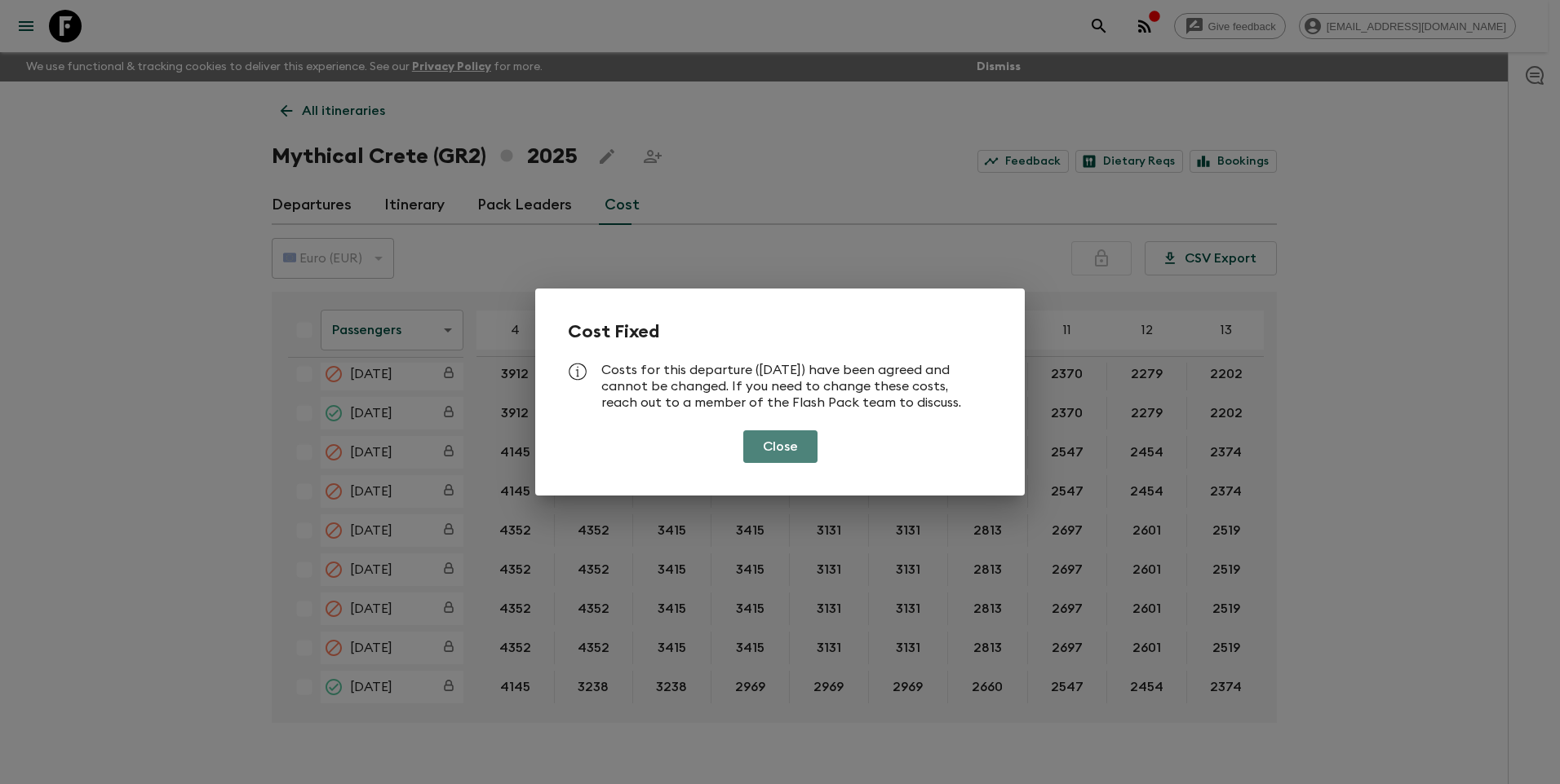
click at [808, 453] on button "Close" at bounding box center [780, 446] width 74 height 32
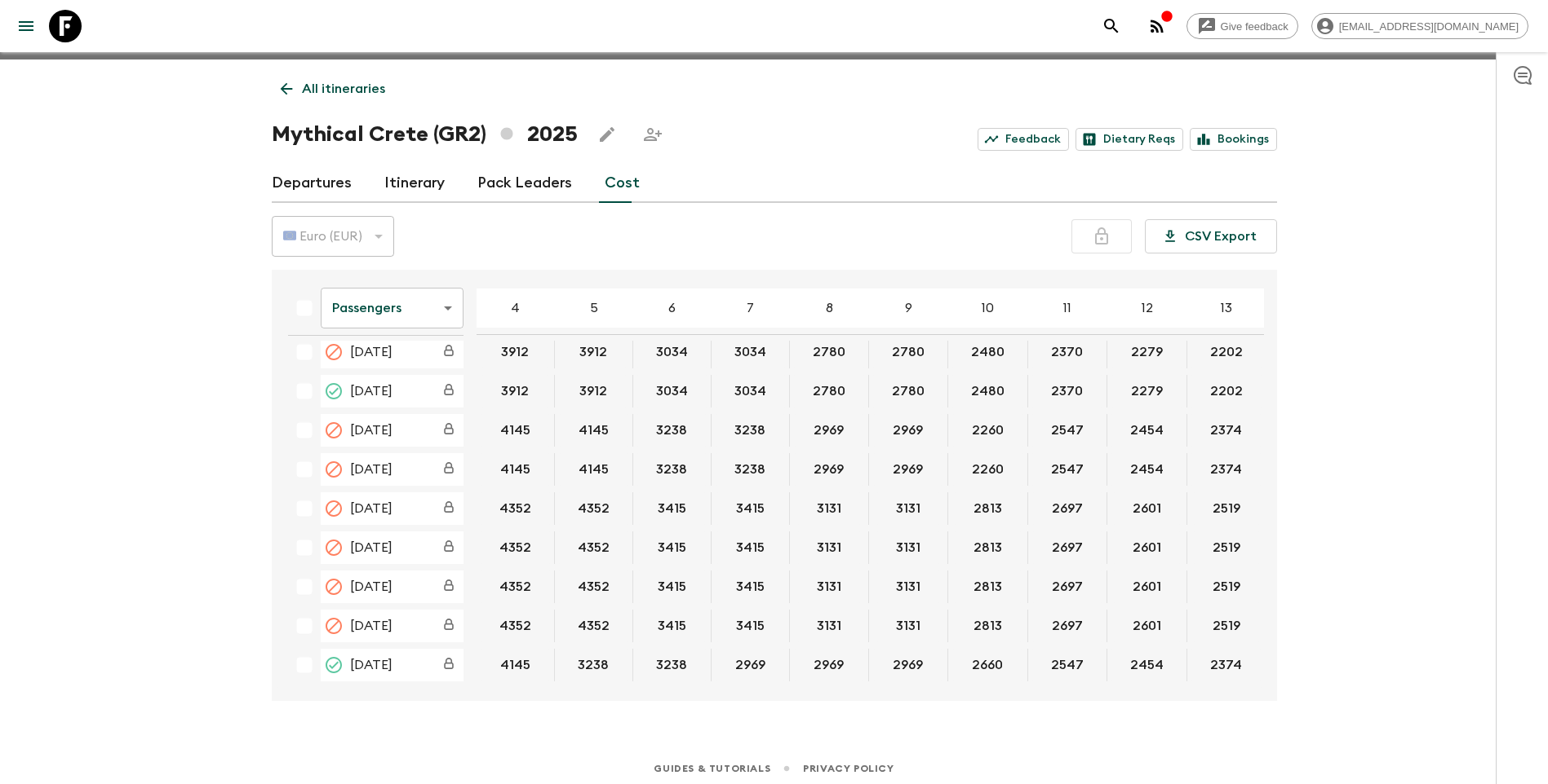
scroll to position [28, 0]
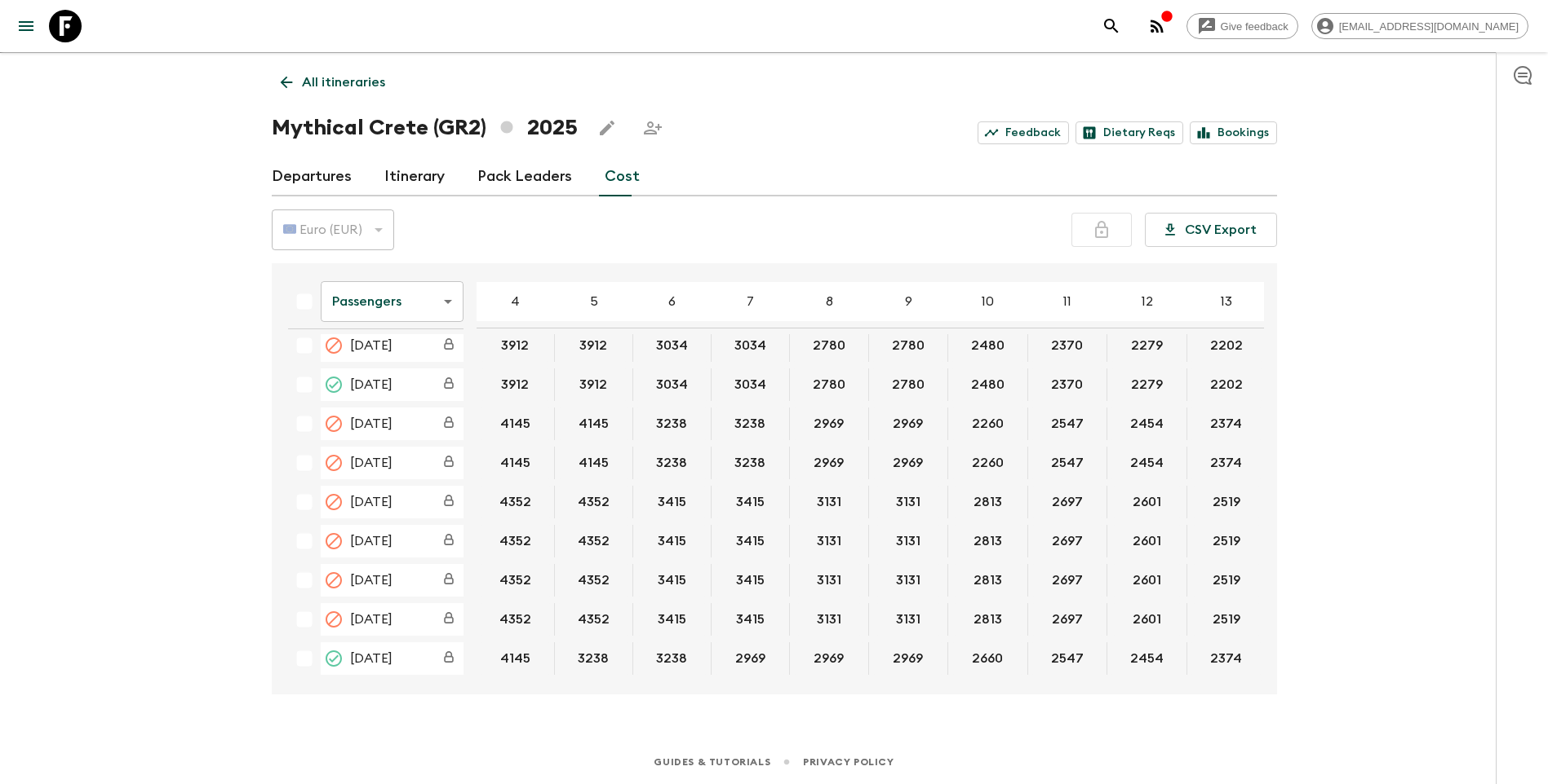
drag, startPoint x: 609, startPoint y: 684, endPoint x: 992, endPoint y: 677, distance: 383.1
click at [992, 677] on div "Passengers passengersCost ​ 4 5 6 7 8 9 10 11 12 13 14 15 16 17 18 [DATE] 3912 …" at bounding box center [774, 479] width 1005 height 431
drag, startPoint x: 530, startPoint y: 735, endPoint x: 589, endPoint y: 712, distance: 63.3
click at [531, 735] on div "Guides & Tutorials Privacy Policy" at bounding box center [774, 758] width 1548 height 50
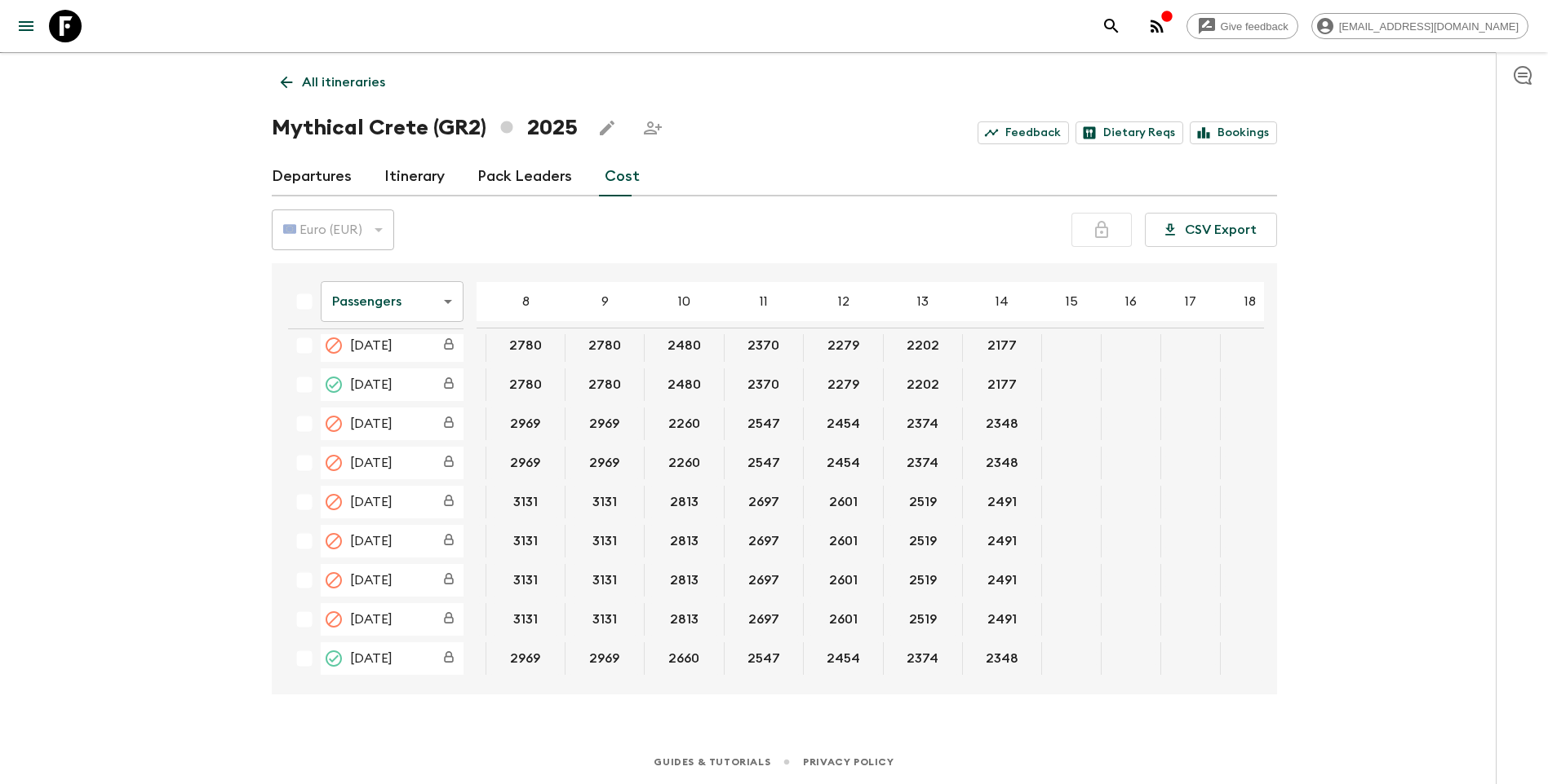
scroll to position [18, 0]
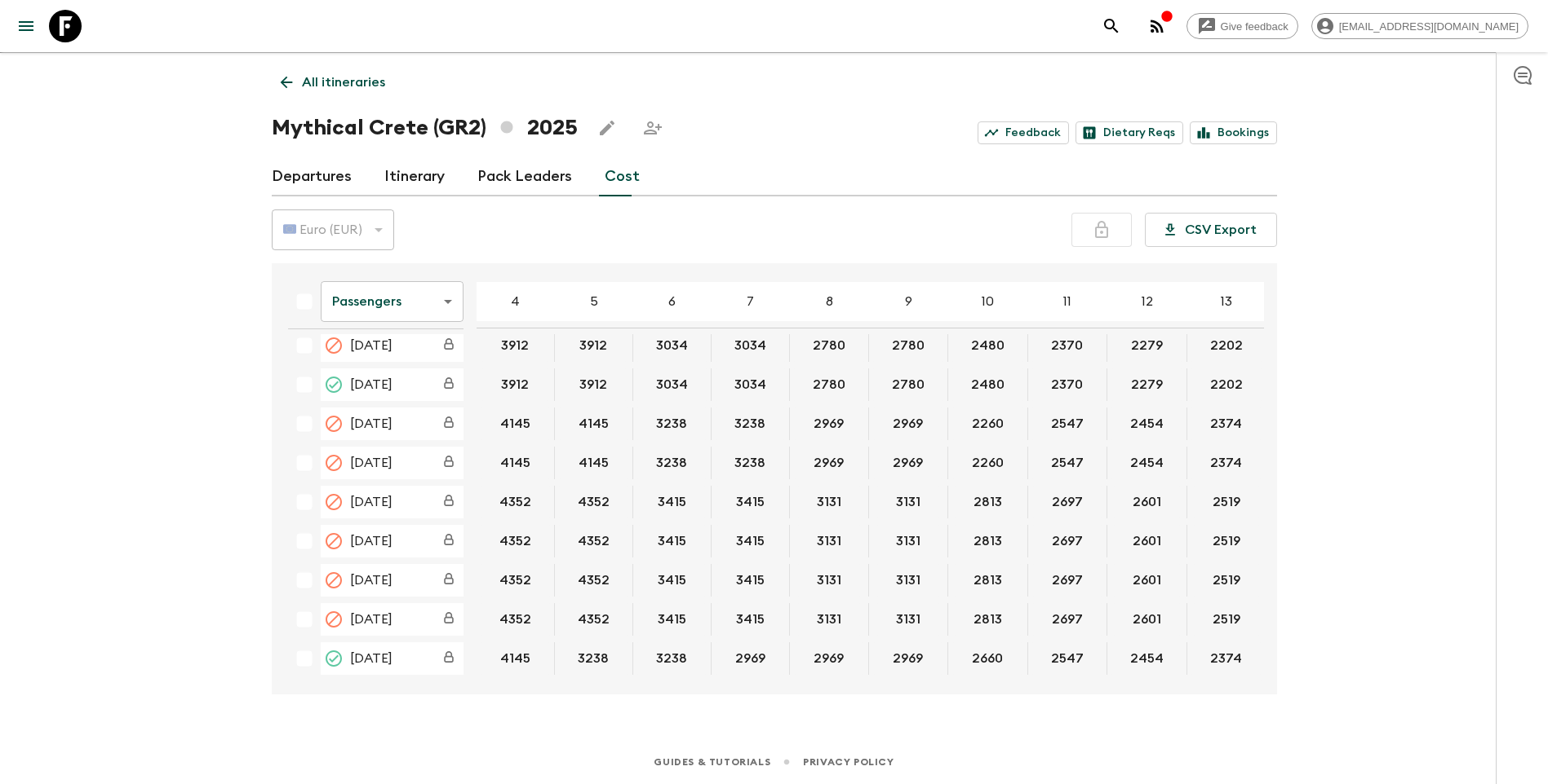
click at [447, 746] on div "Guides & Tutorials Privacy Policy" at bounding box center [774, 758] width 1548 height 50
click at [571, 653] on button "3238" at bounding box center [593, 658] width 70 height 32
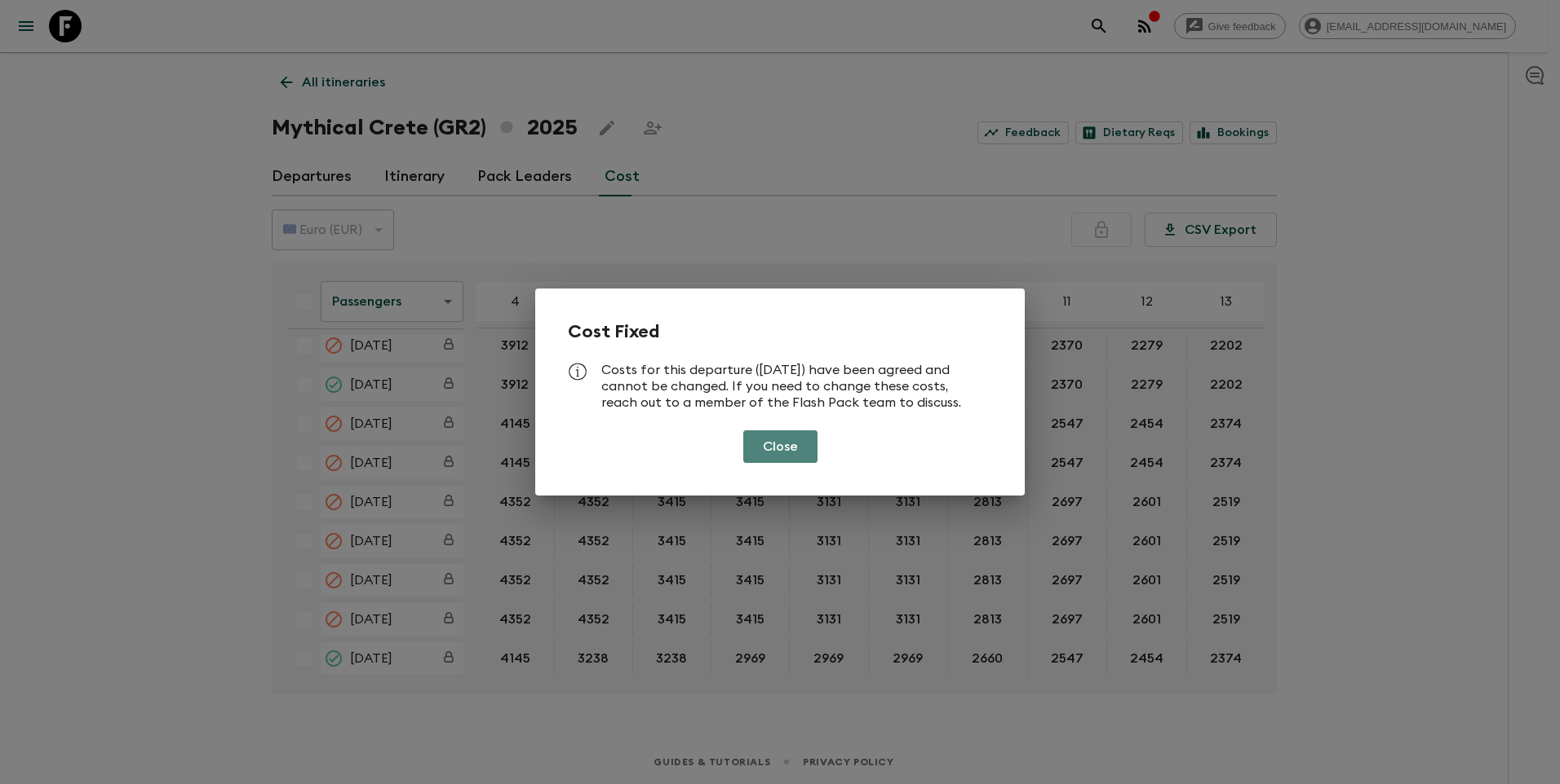
click at [784, 450] on button "Close" at bounding box center [780, 446] width 74 height 32
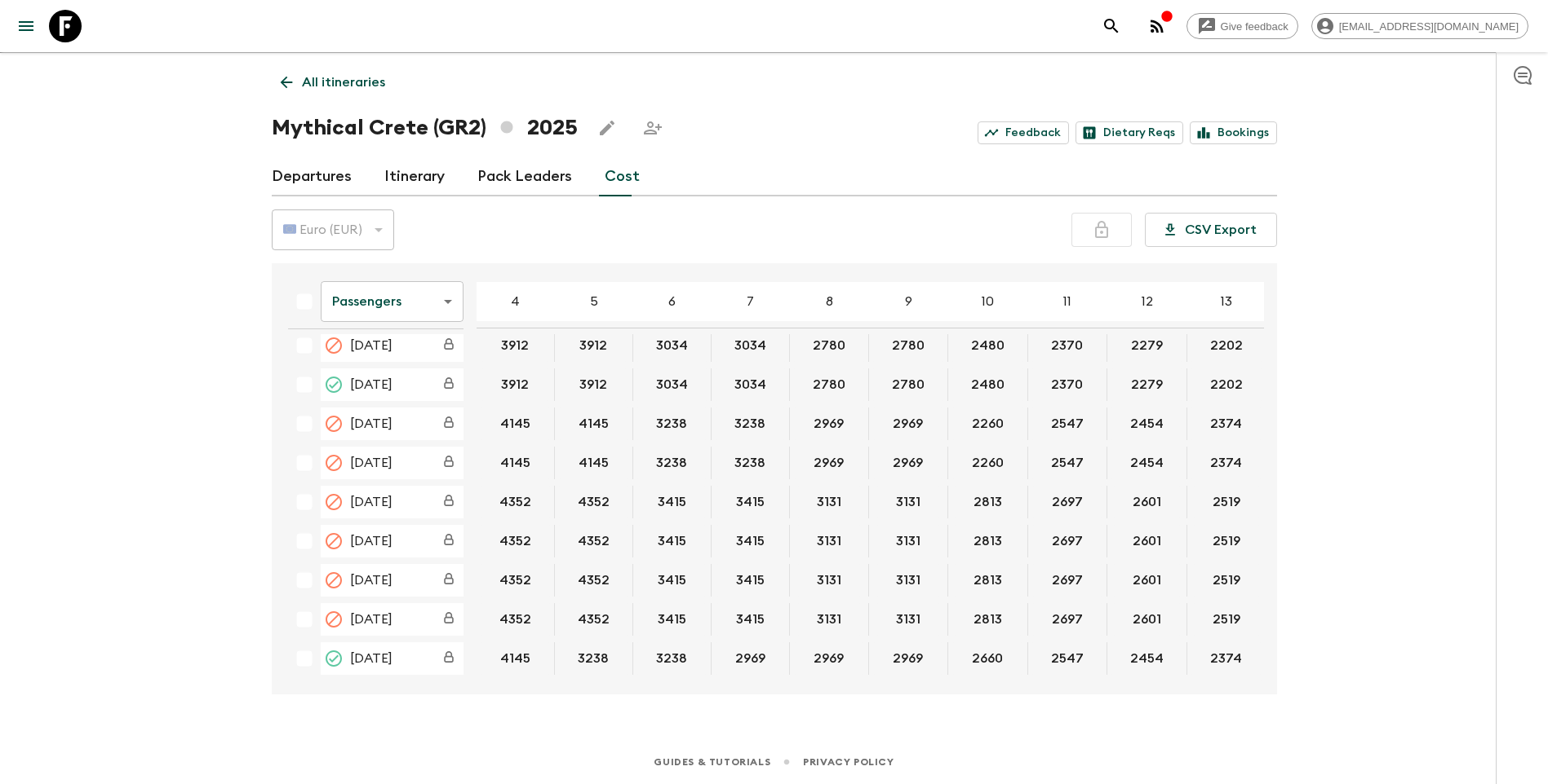
click at [299, 82] on link "All itineraries" at bounding box center [332, 82] width 122 height 32
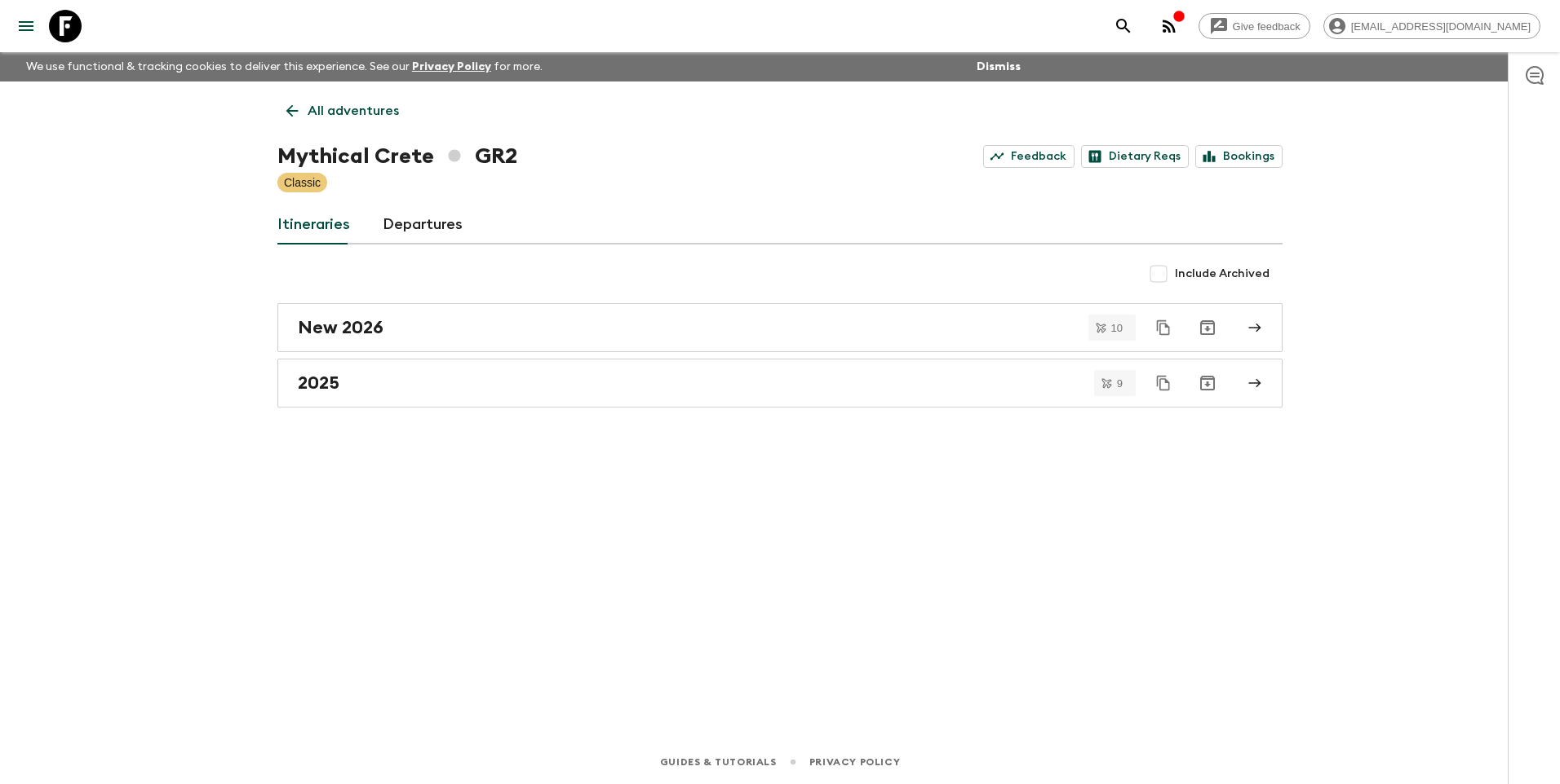
click at [299, 82] on div "All adventures Mythical Crete GR2 Feedback Dietary Reqs Bookings Classic Itiner…" at bounding box center [780, 388] width 1044 height 613
click at [372, 399] on link "2025" at bounding box center [780, 383] width 1005 height 49
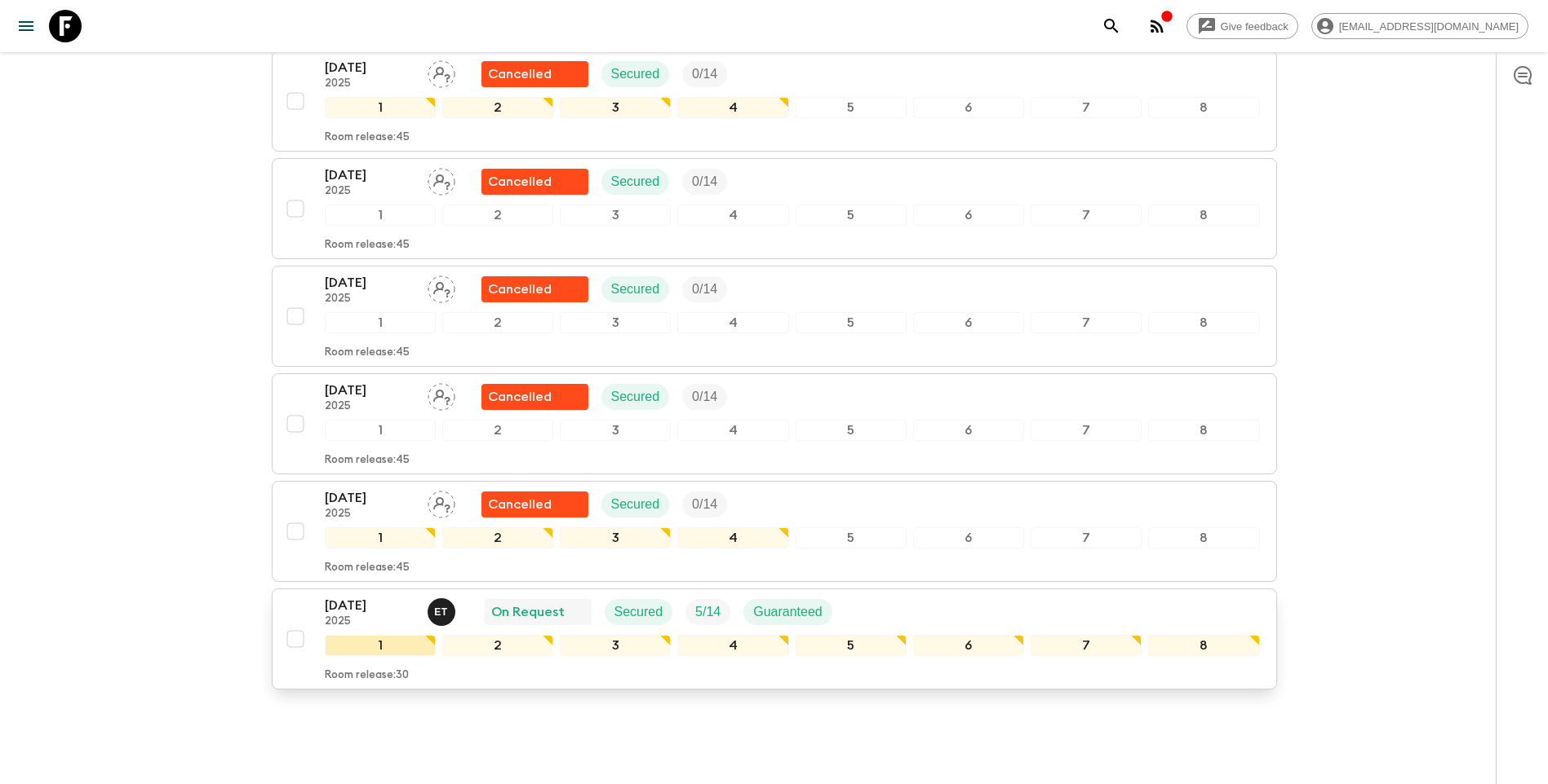
scroll to position [653, 0]
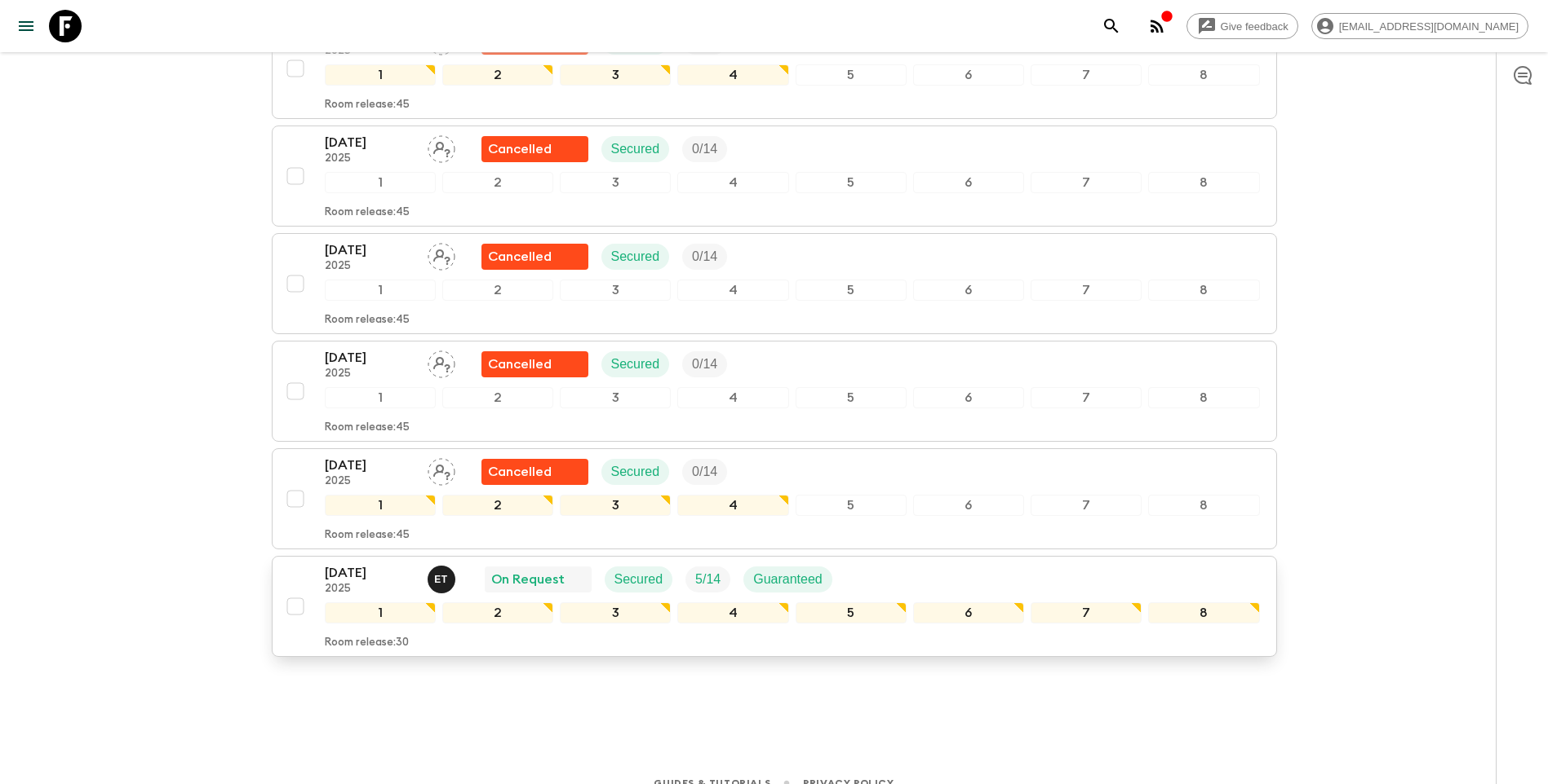
click at [384, 588] on p "2025" at bounding box center [369, 590] width 90 height 13
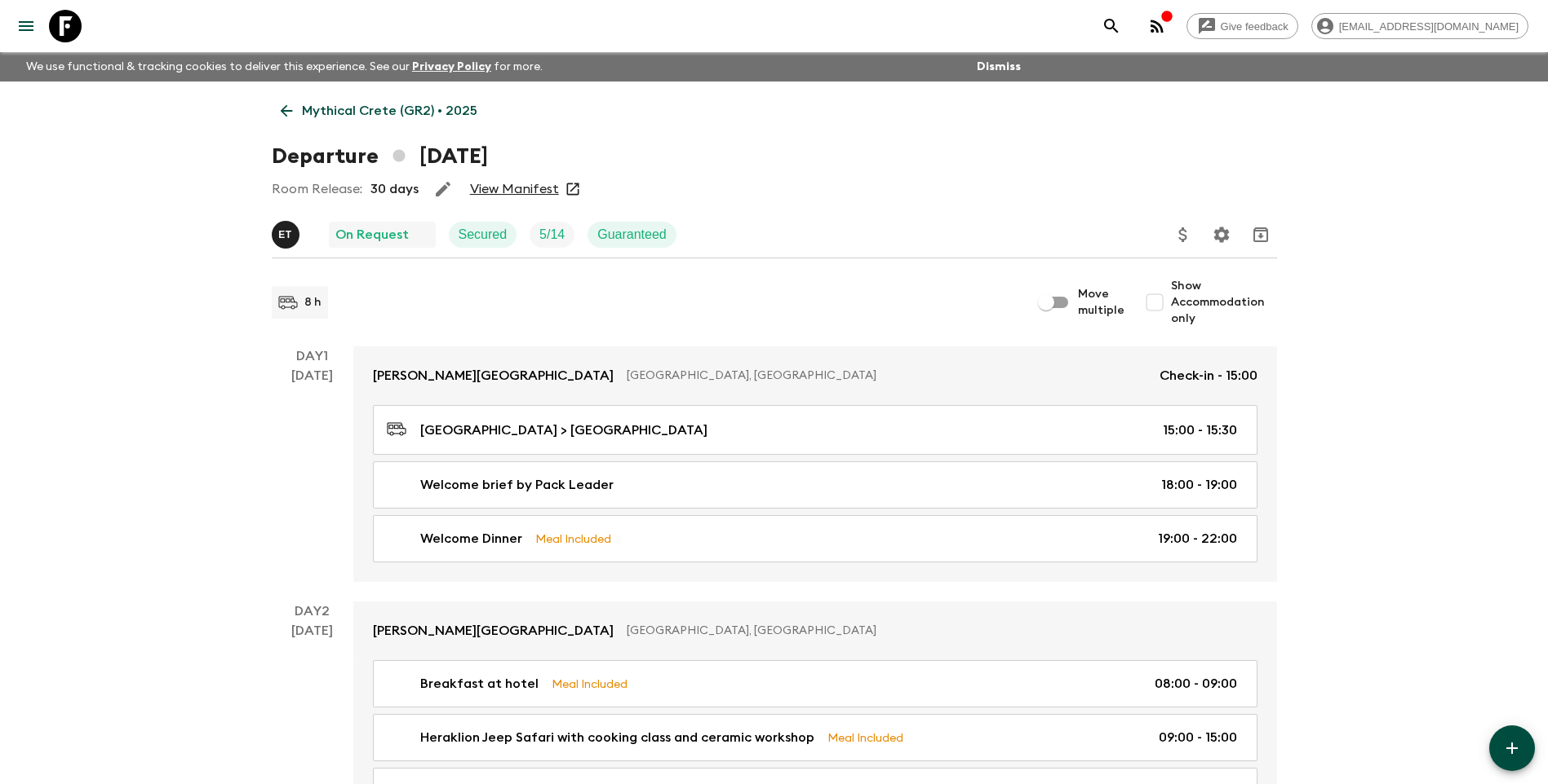
click at [515, 186] on link "View Manifest" at bounding box center [515, 188] width 89 height 16
click at [394, 106] on p "Mythical Crete (GR2) • 2025" at bounding box center [389, 111] width 175 height 20
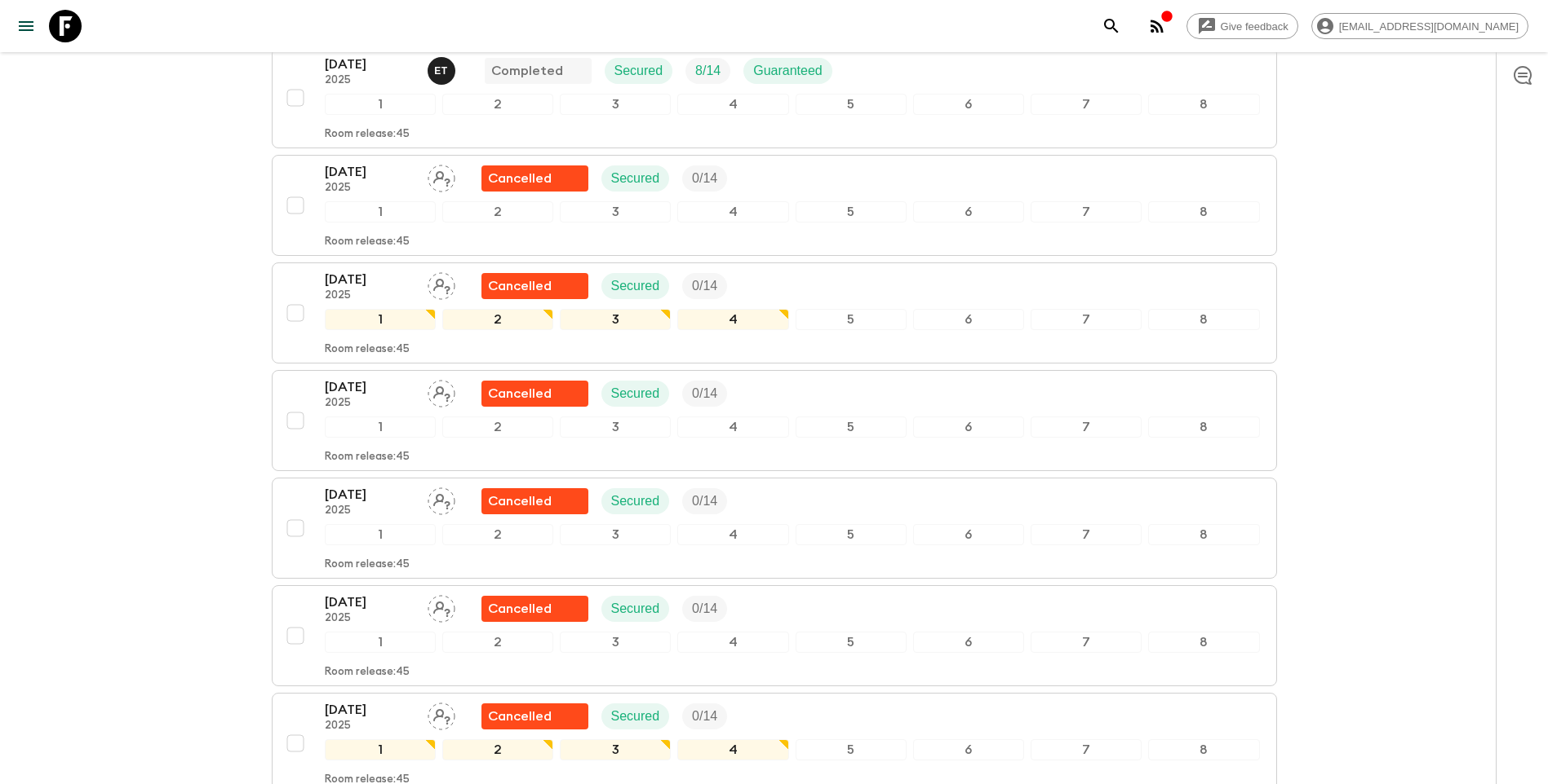
scroll to position [673, 0]
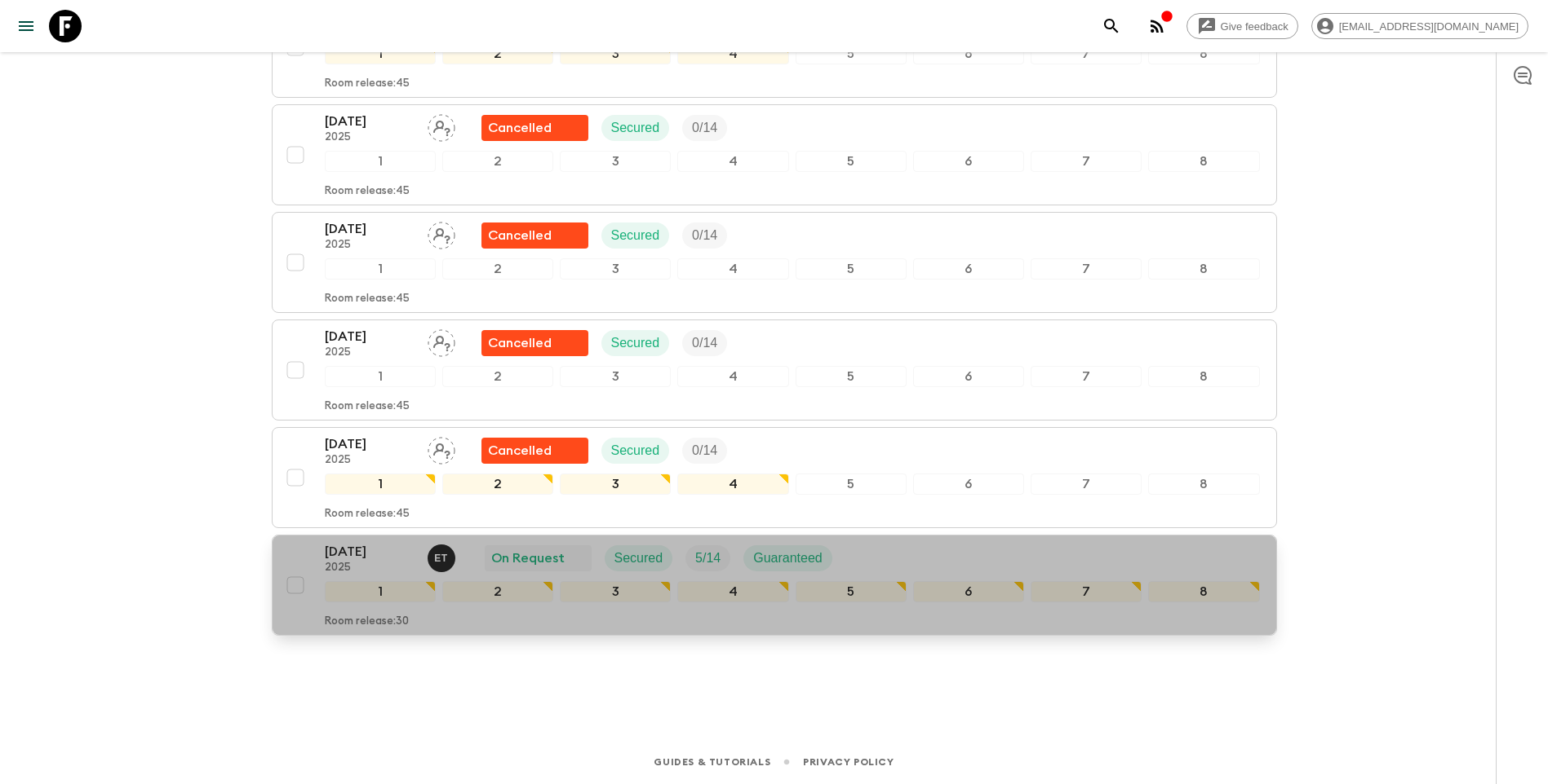
click at [360, 552] on p "[DATE]" at bounding box center [369, 551] width 90 height 20
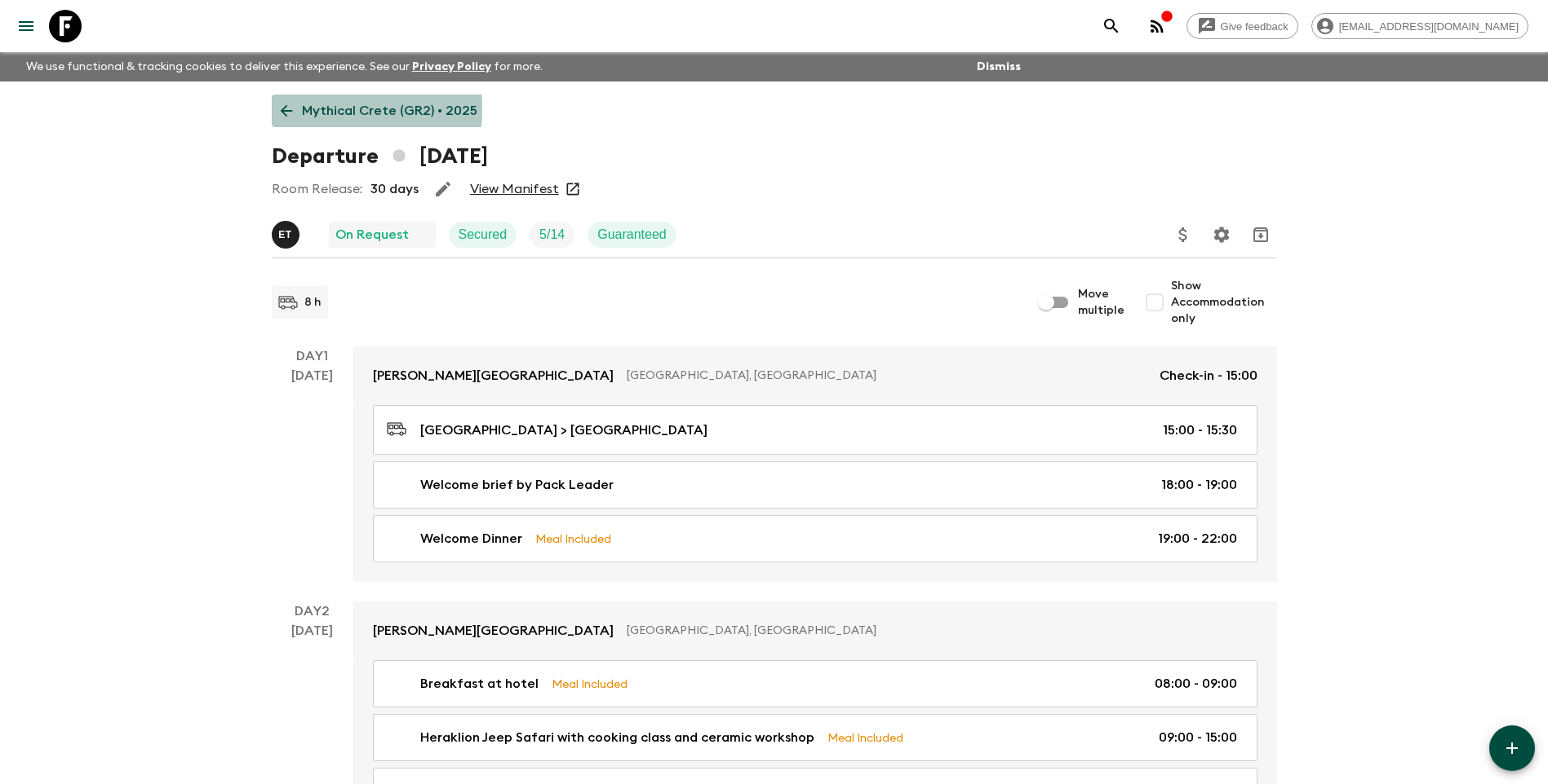
click at [308, 109] on p "Mythical Crete (GR2) • 2025" at bounding box center [389, 111] width 175 height 20
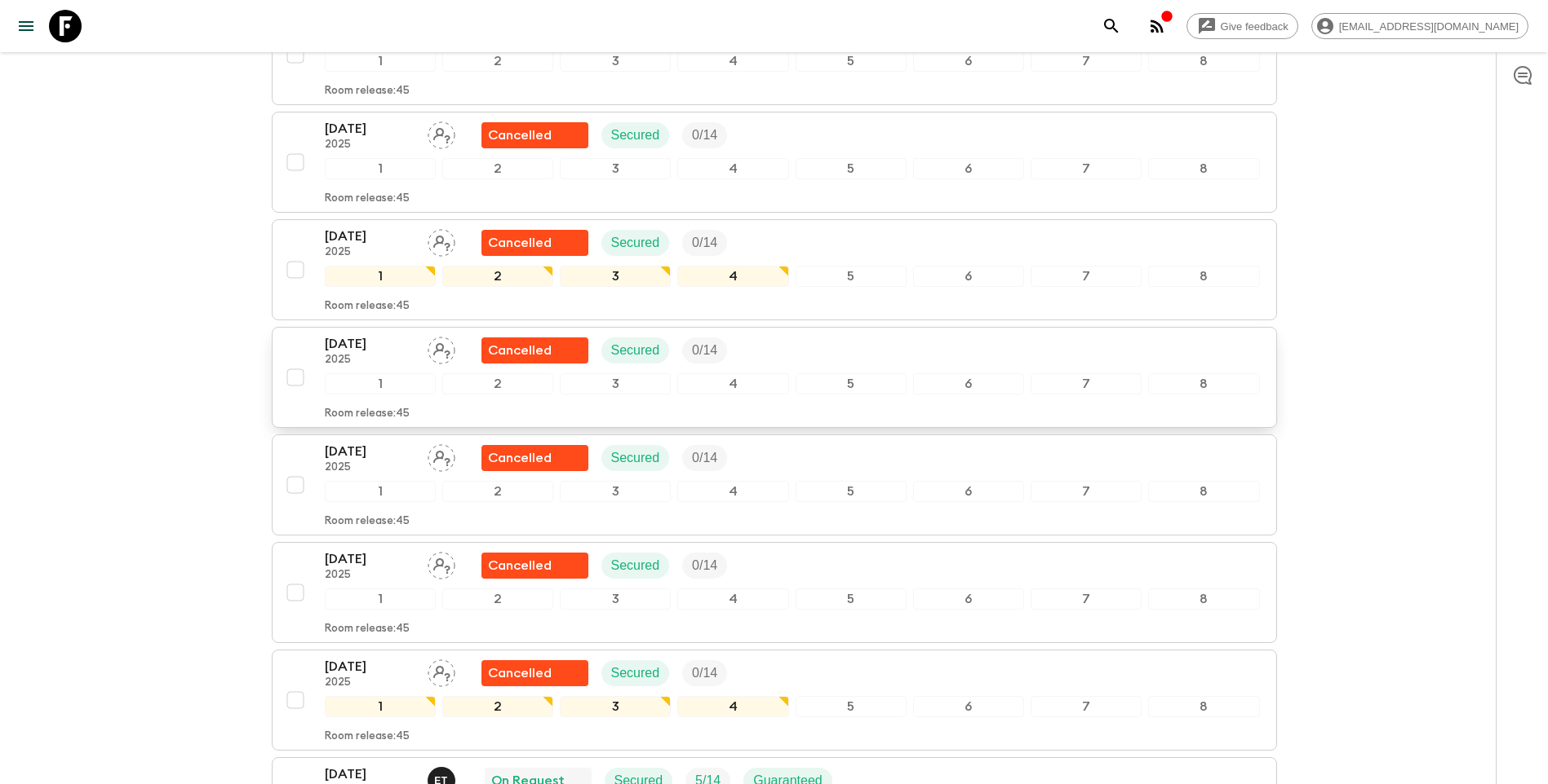
scroll to position [673, 0]
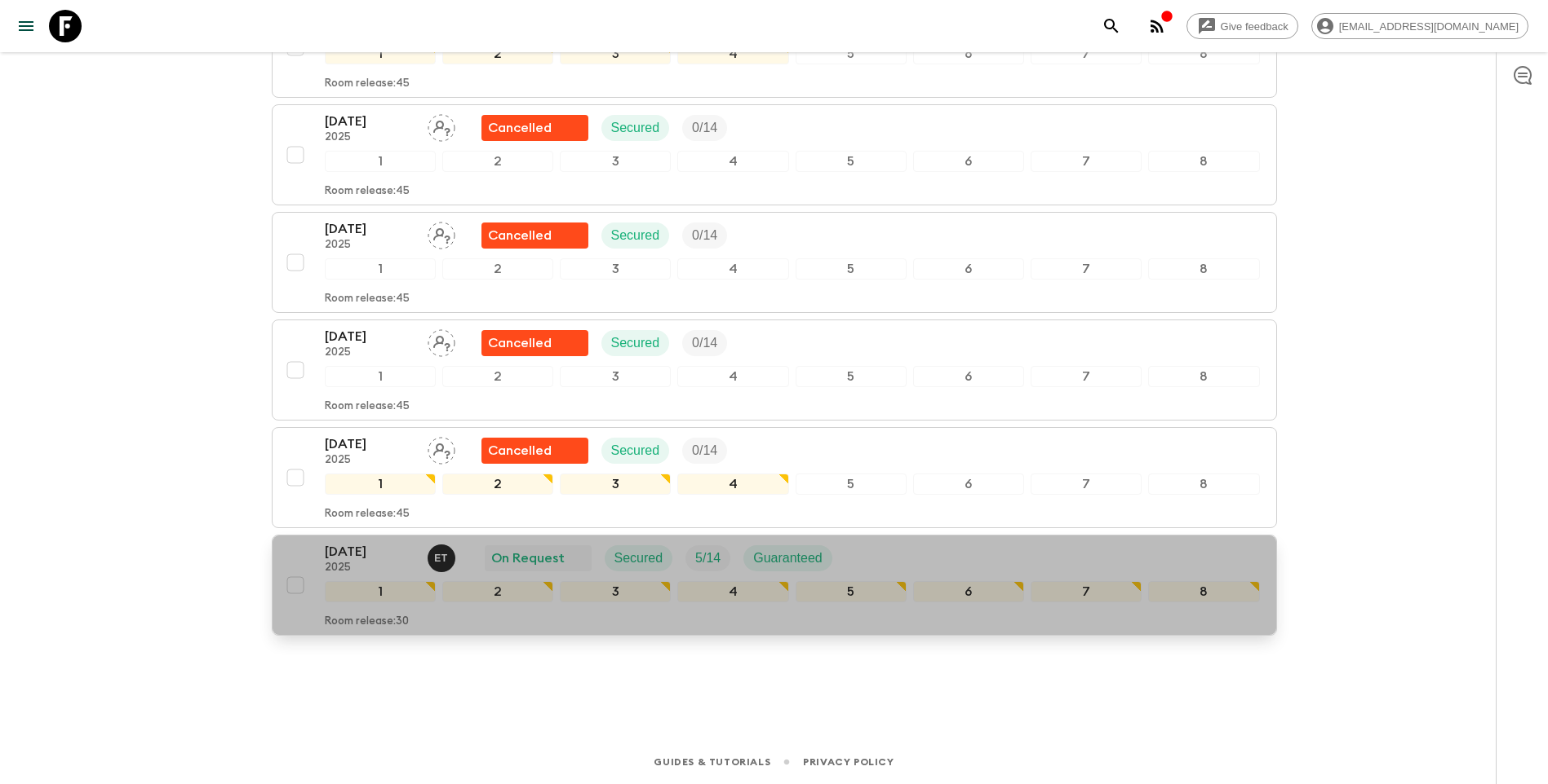
click at [367, 553] on p "[DATE]" at bounding box center [369, 551] width 90 height 20
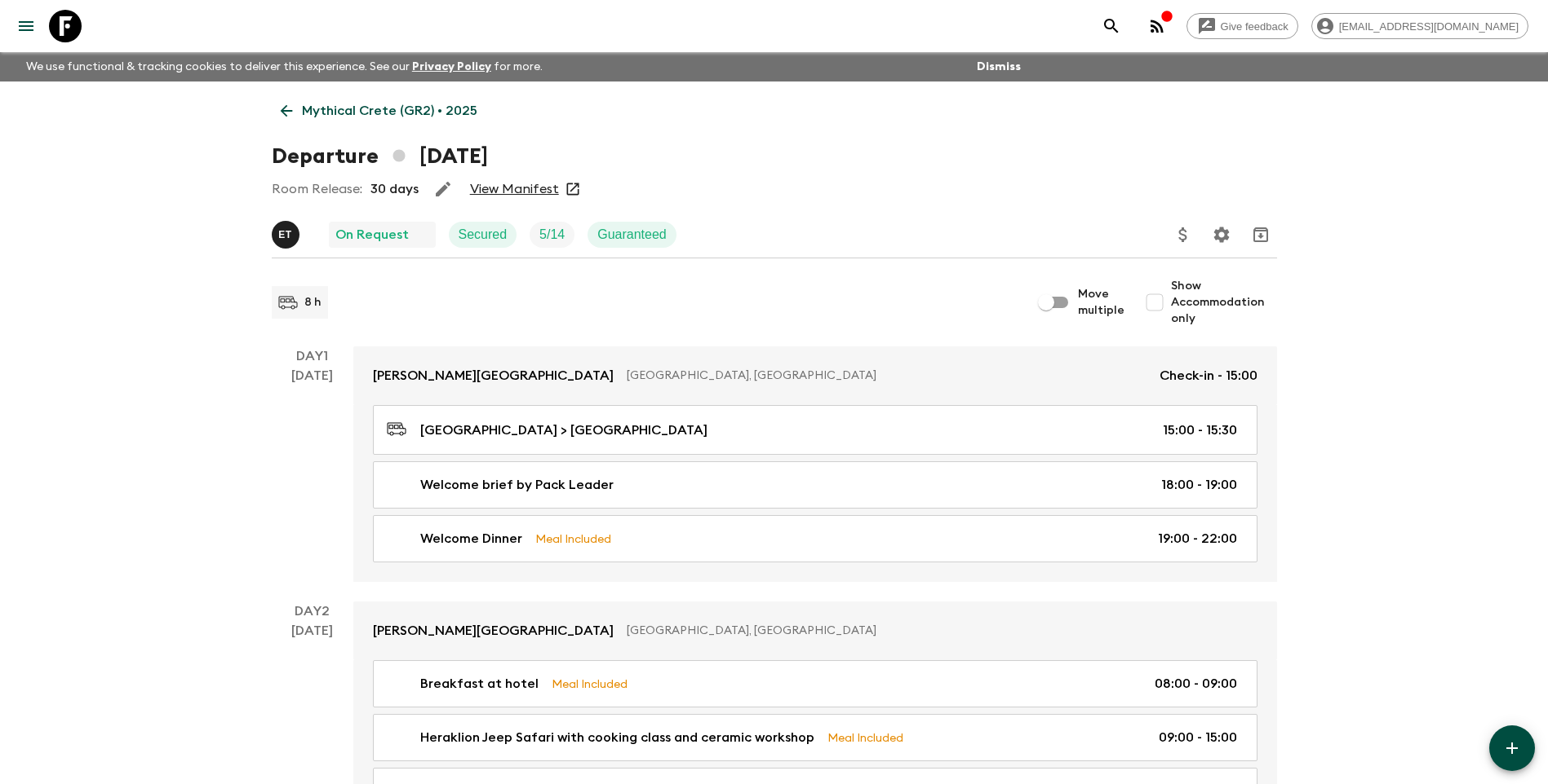
click at [519, 193] on link "View Manifest" at bounding box center [515, 188] width 89 height 16
